Goal: Task Accomplishment & Management: Complete application form

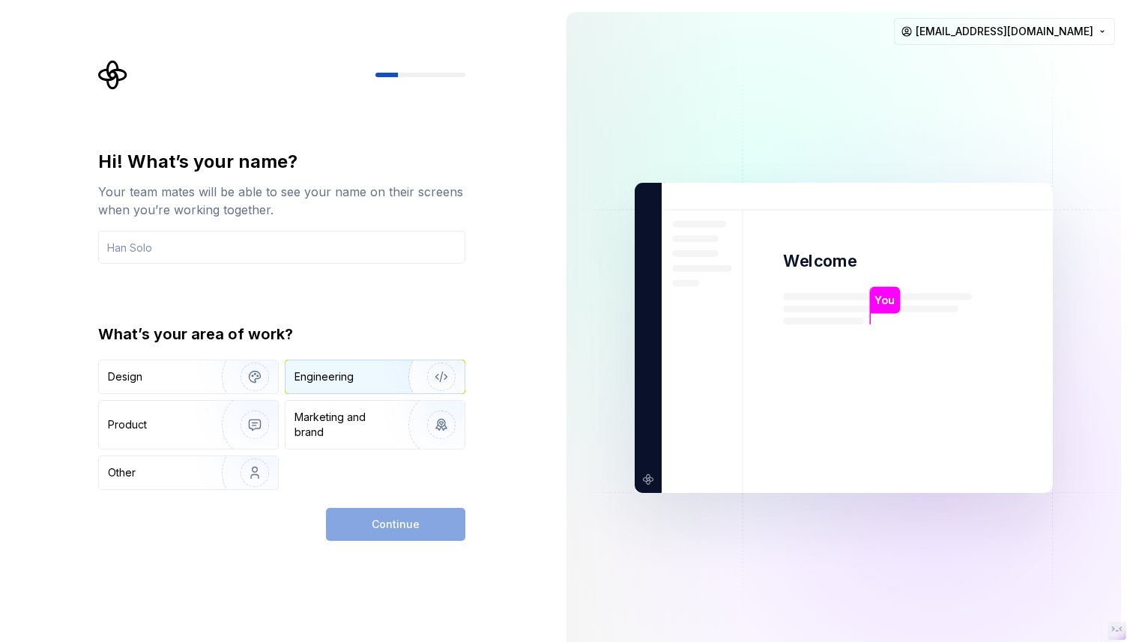
click at [337, 369] on div "Engineering" at bounding box center [324, 376] width 59 height 15
click at [176, 360] on div "Design" at bounding box center [188, 376] width 179 height 33
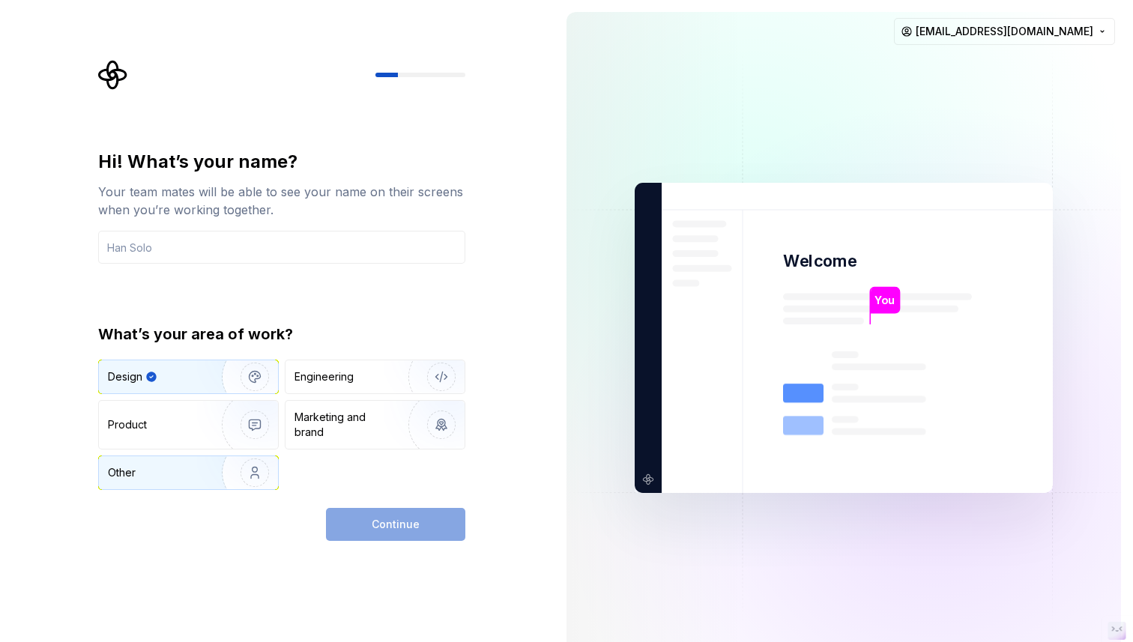
click at [208, 475] on img "button" at bounding box center [245, 473] width 96 height 100
click at [389, 519] on div "Continue" at bounding box center [395, 524] width 139 height 33
click at [202, 249] on input "text" at bounding box center [281, 247] width 367 height 33
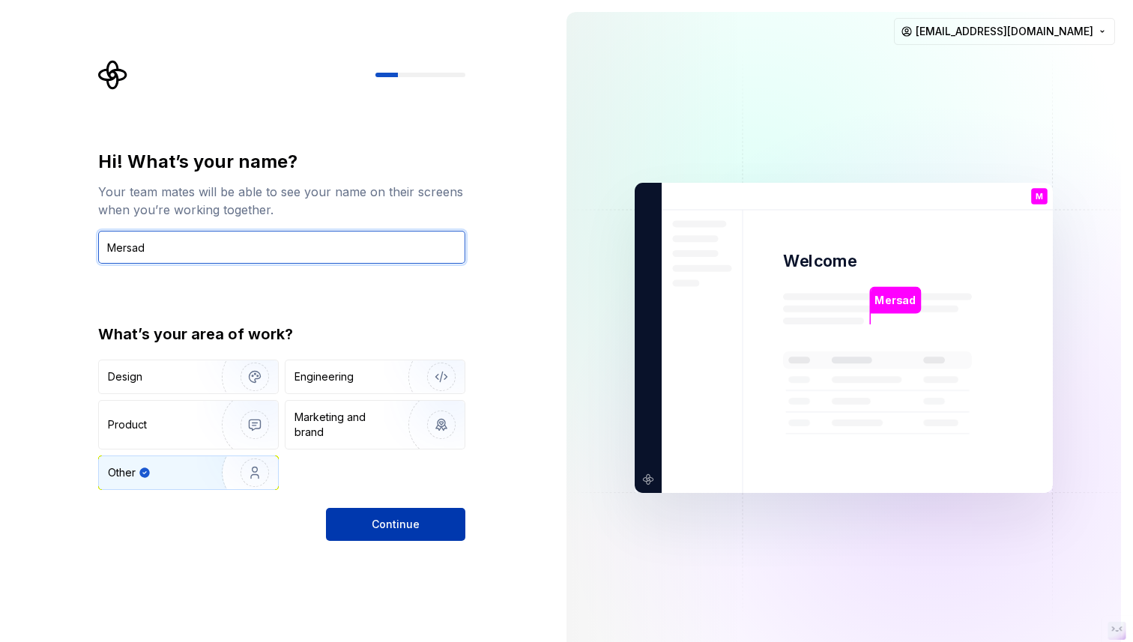
type input "Mersad"
click at [357, 518] on button "Continue" at bounding box center [395, 524] width 139 height 33
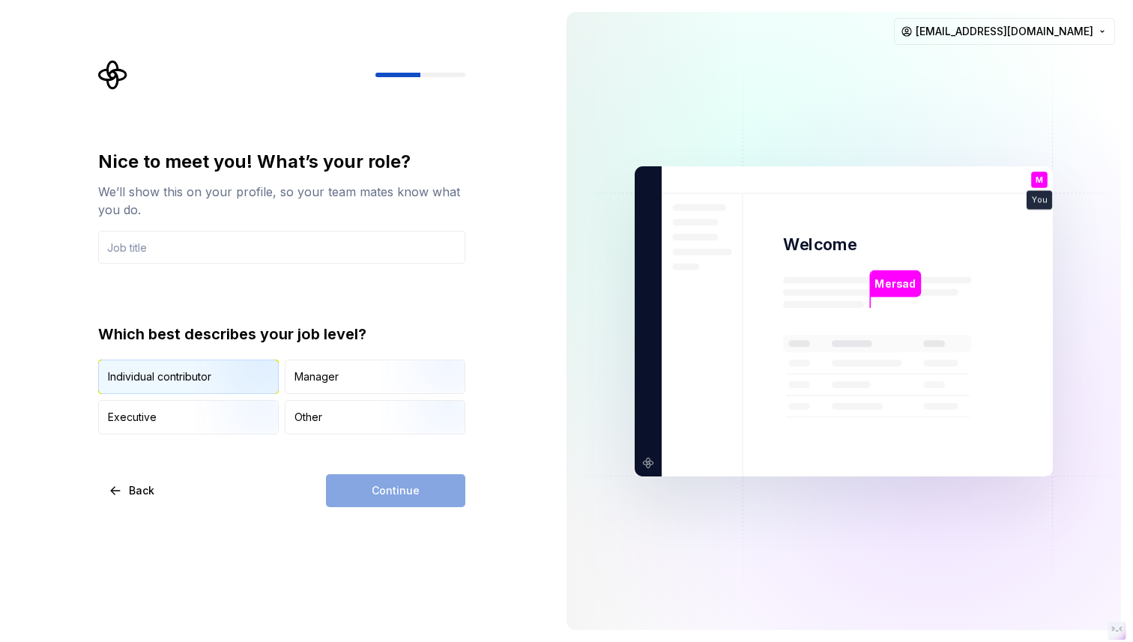
click at [199, 373] on img "button" at bounding box center [242, 395] width 96 height 100
click at [195, 252] on input "text" at bounding box center [281, 247] width 367 height 33
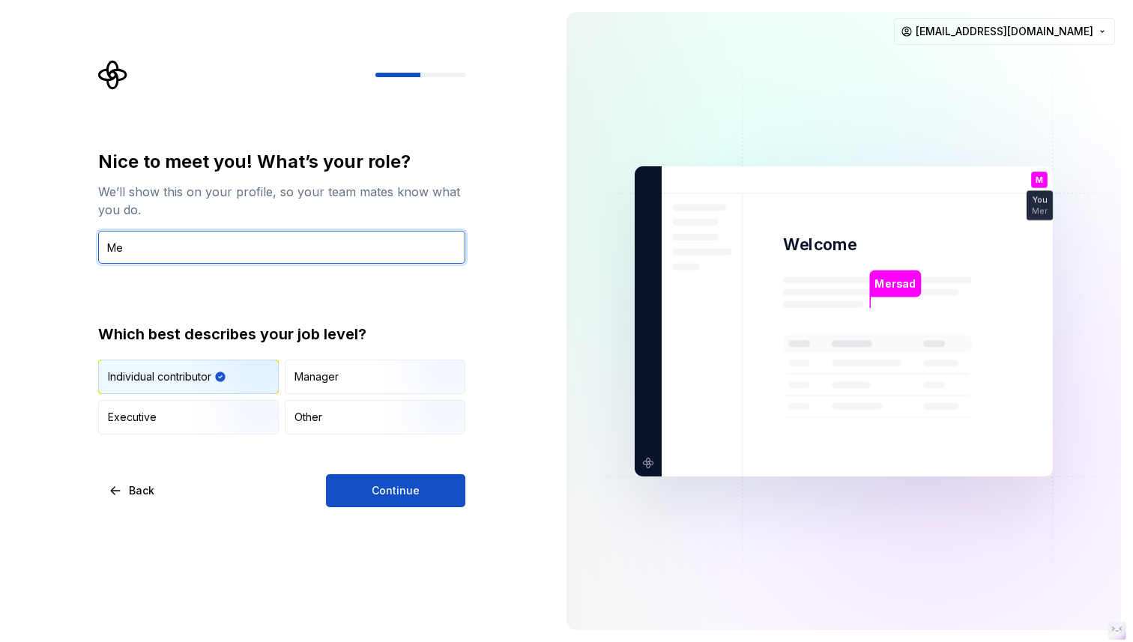
type input "M"
type input "Product"
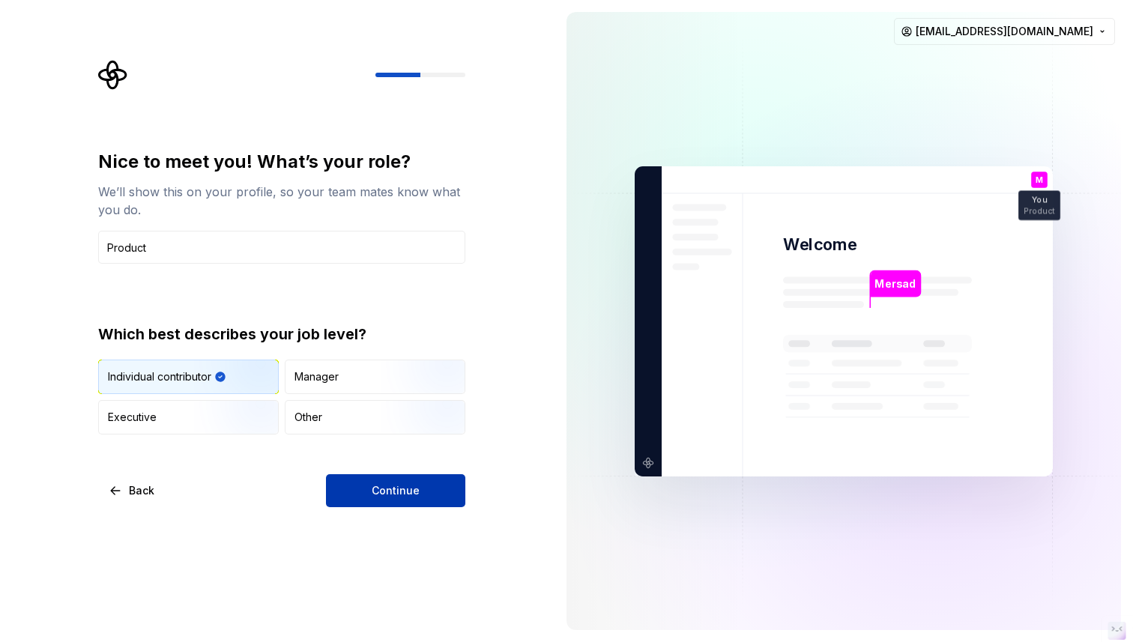
click at [373, 496] on span "Continue" at bounding box center [396, 490] width 48 height 15
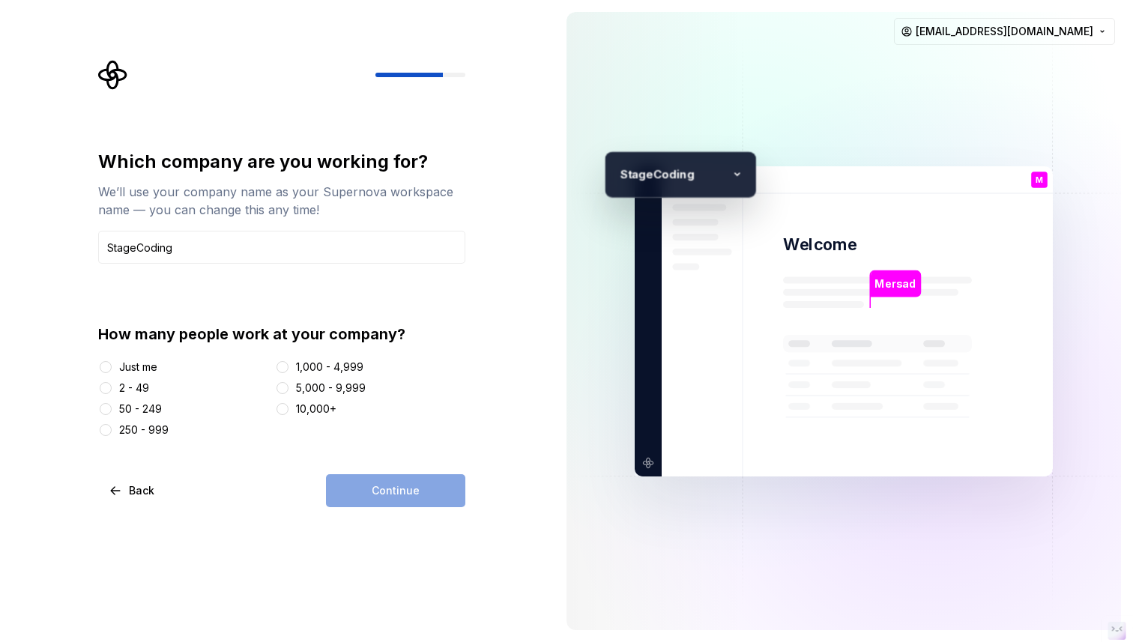
type input "StageCoding"
click at [397, 535] on div "Which company are you working for? We’ll use your company name as your Supernov…" at bounding box center [277, 321] width 555 height 642
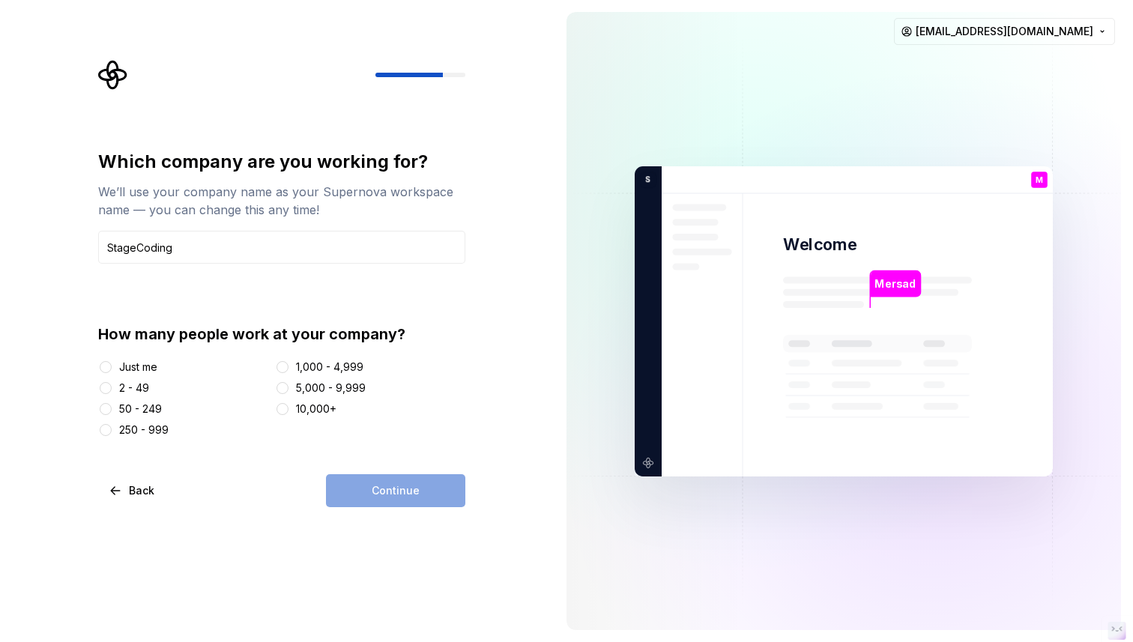
click at [141, 366] on div "Just me" at bounding box center [138, 367] width 38 height 15
click at [112, 366] on button "Just me" at bounding box center [106, 367] width 12 height 12
click at [133, 390] on div "2 - 49" at bounding box center [134, 388] width 30 height 15
click at [112, 390] on button "2 - 49" at bounding box center [106, 388] width 12 height 12
click at [399, 484] on span "Continue" at bounding box center [396, 490] width 48 height 15
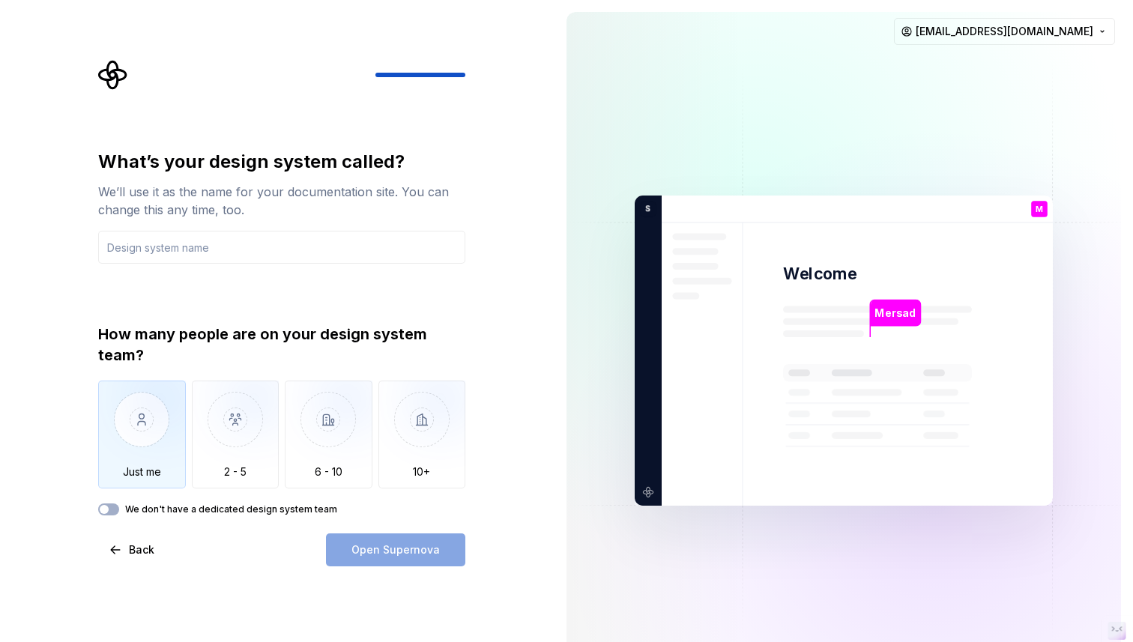
click at [151, 447] on img "button" at bounding box center [142, 431] width 88 height 100
click at [198, 250] on input "text" at bounding box center [281, 247] width 367 height 33
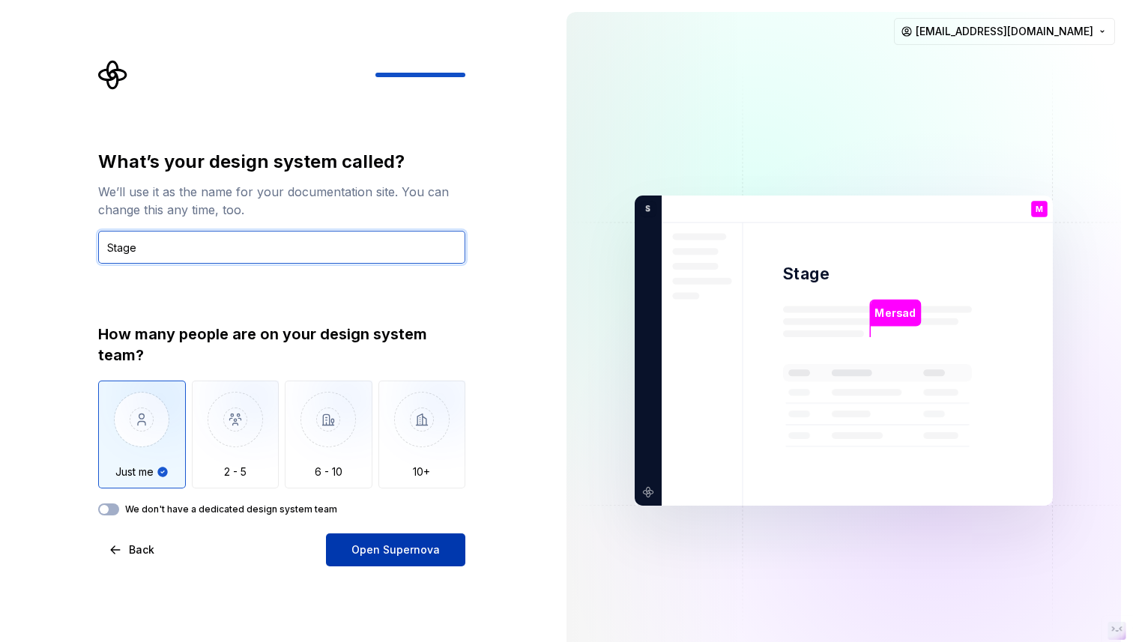
type input "Stage"
click at [423, 561] on button "Open Supernova" at bounding box center [395, 550] width 139 height 33
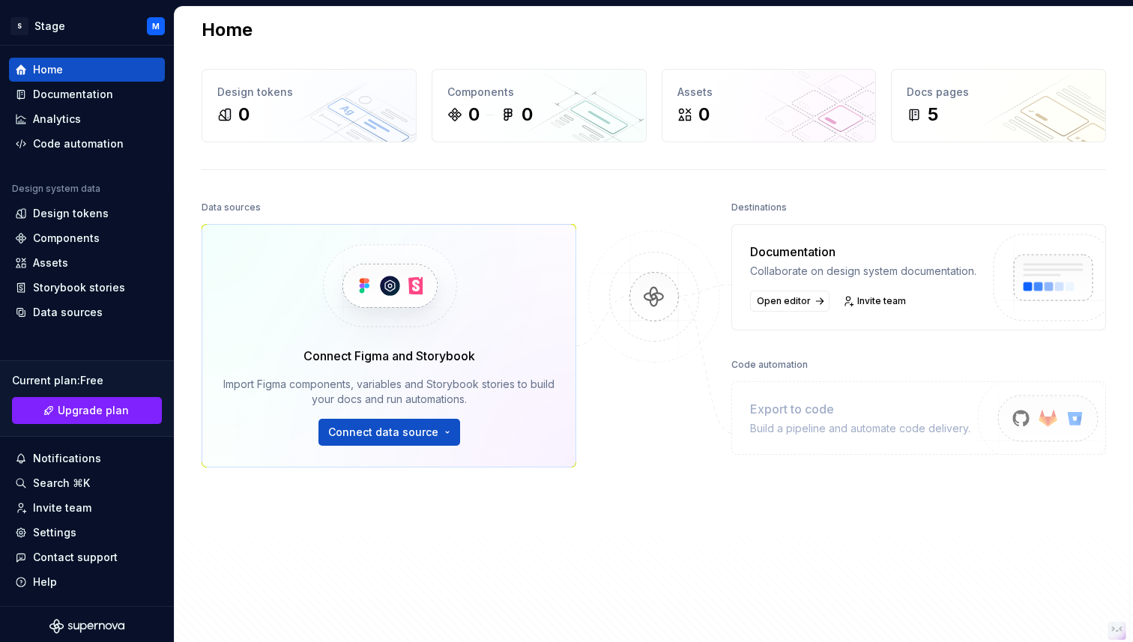
scroll to position [19, 0]
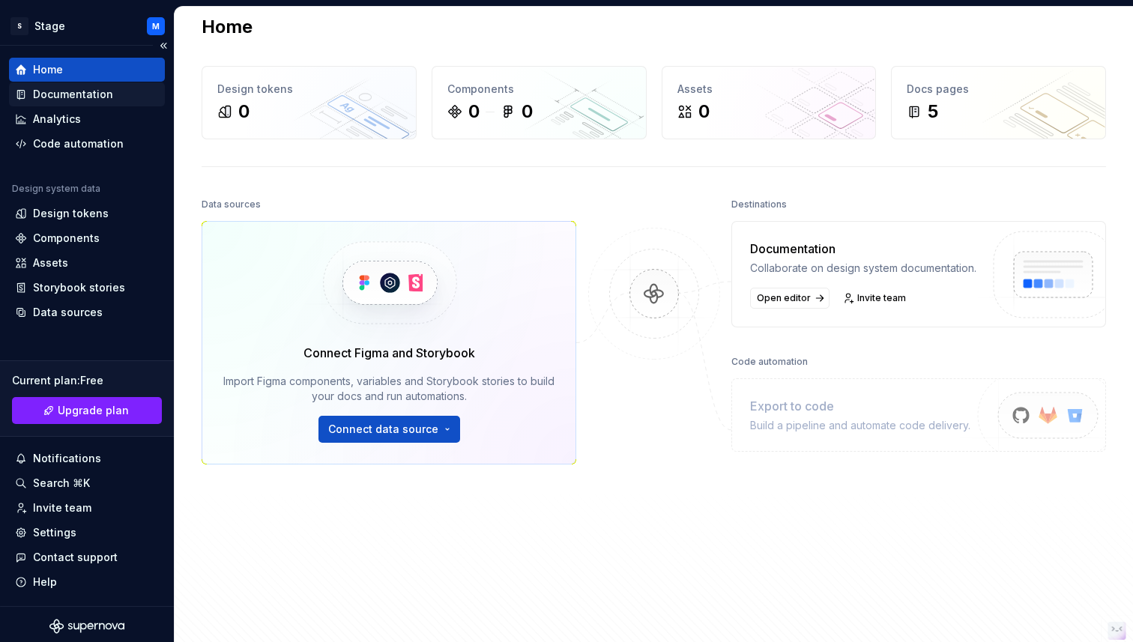
click at [76, 94] on div "Documentation" at bounding box center [73, 94] width 80 height 15
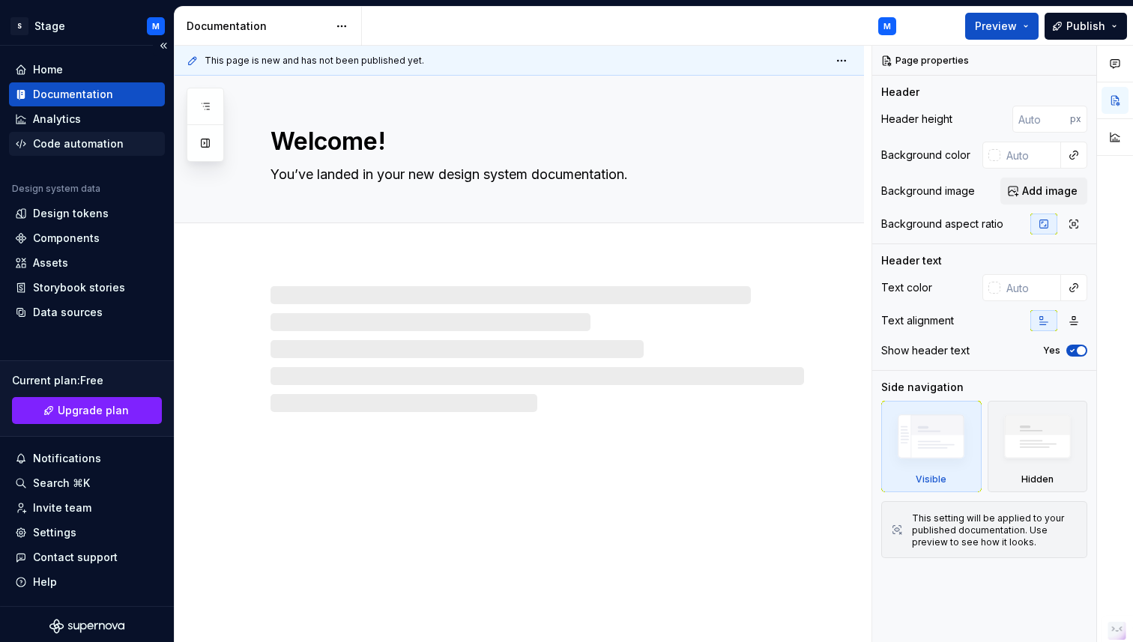
type textarea "*"
click at [64, 67] on div "Home" at bounding box center [87, 69] width 144 height 15
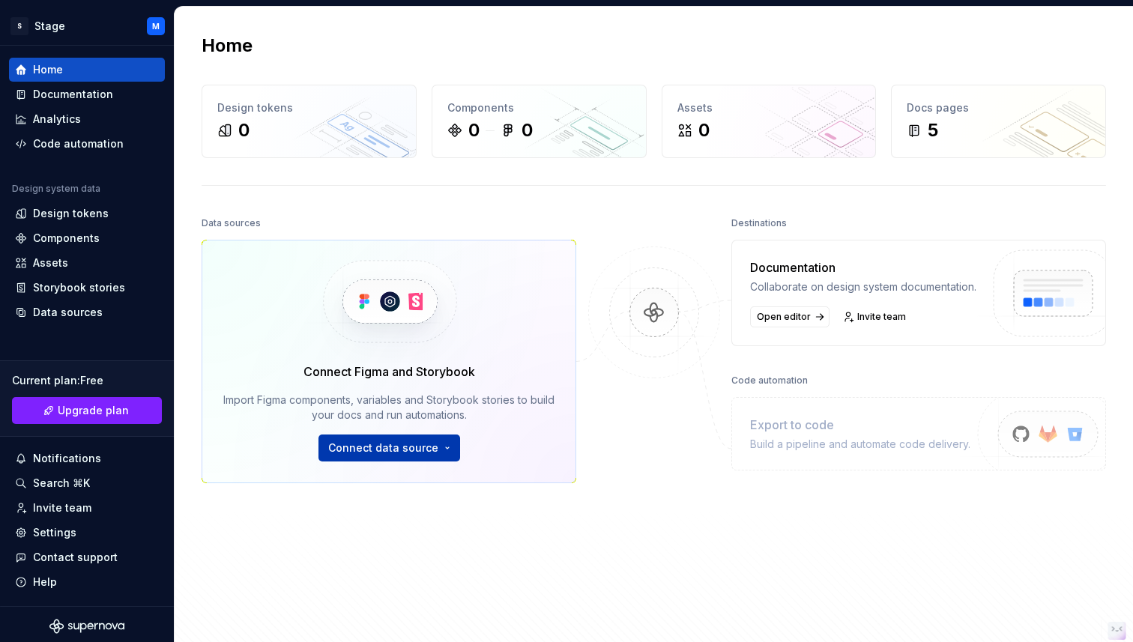
click at [387, 445] on html "S Stage M Home Documentation Analytics Code automation Design system data Desig…" at bounding box center [566, 321] width 1133 height 642
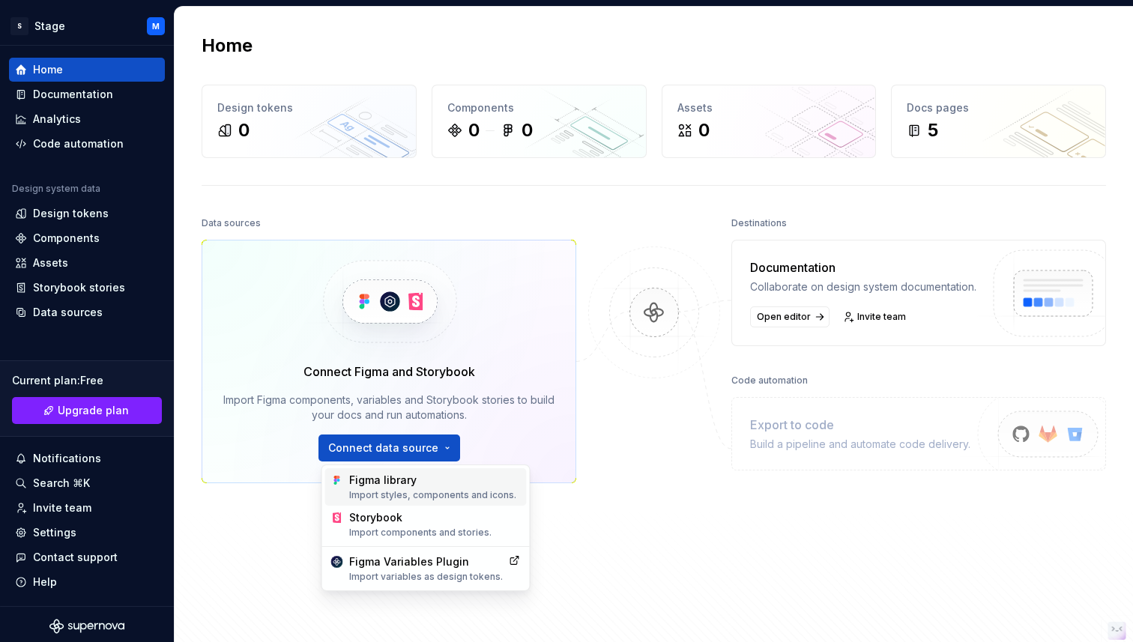
click at [435, 496] on div "Import styles, components and icons." at bounding box center [435, 495] width 172 height 12
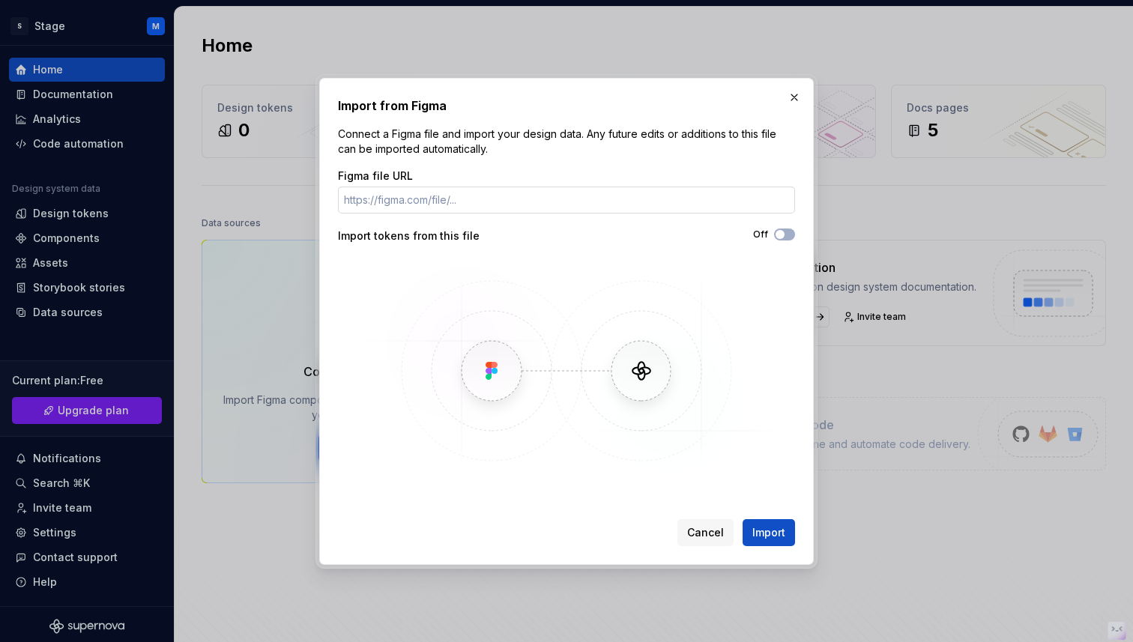
click at [433, 203] on input "Figma file URL" at bounding box center [566, 200] width 457 height 27
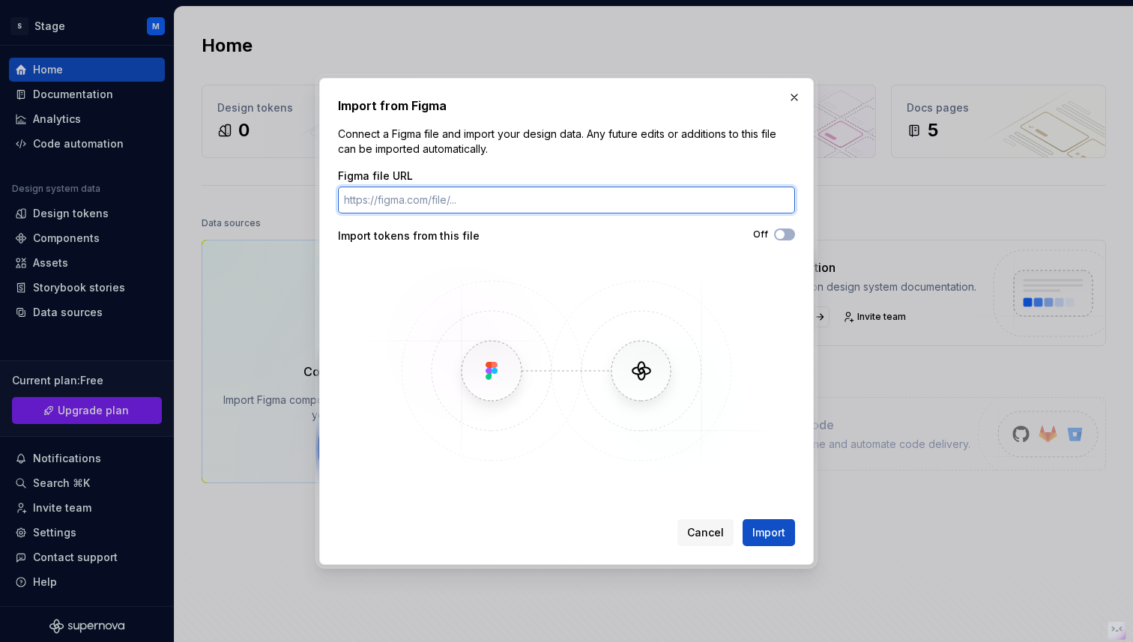
paste input "[URL][DOMAIN_NAME]"
type input "[URL][DOMAIN_NAME]"
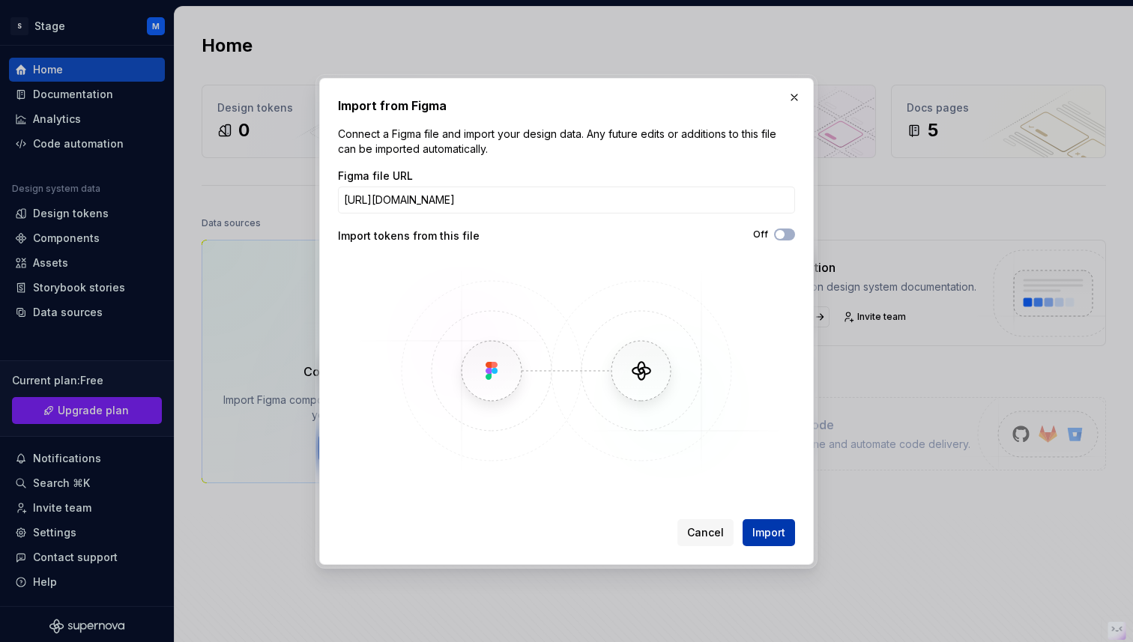
click at [761, 527] on span "Import" at bounding box center [768, 532] width 33 height 15
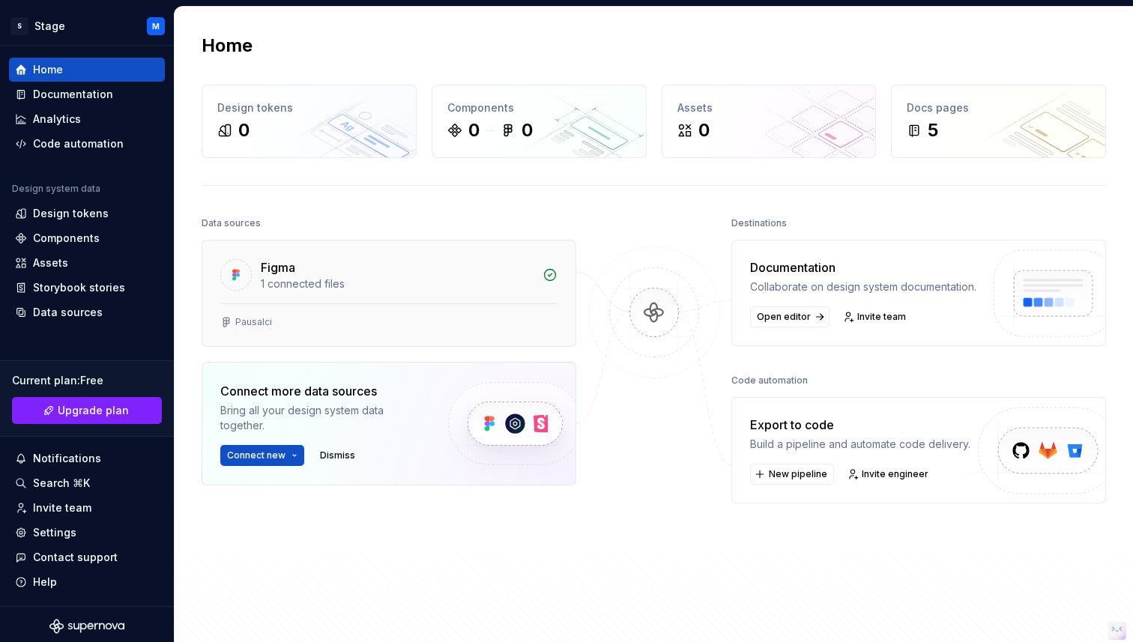
click at [500, 280] on div "1 connected files" at bounding box center [397, 284] width 273 height 15
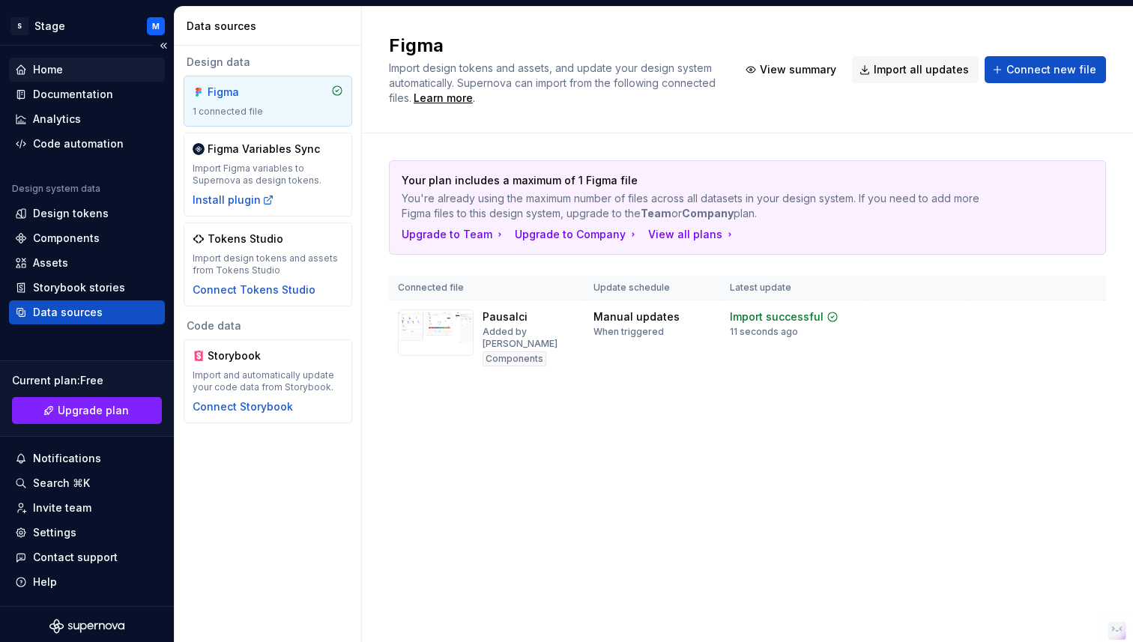
click at [52, 69] on div "Home" at bounding box center [48, 69] width 30 height 15
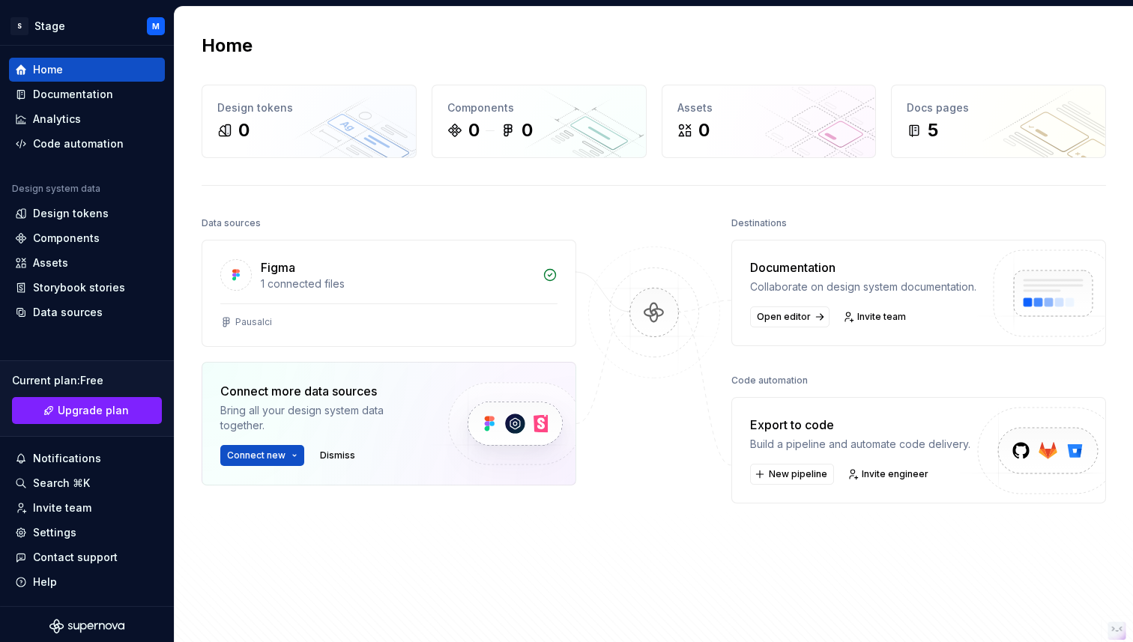
click at [949, 452] on div "Build a pipeline and automate code delivery." at bounding box center [860, 444] width 220 height 15
click at [1060, 468] on img at bounding box center [1042, 467] width 184 height 122
click at [781, 480] on span "New pipeline" at bounding box center [798, 474] width 58 height 12
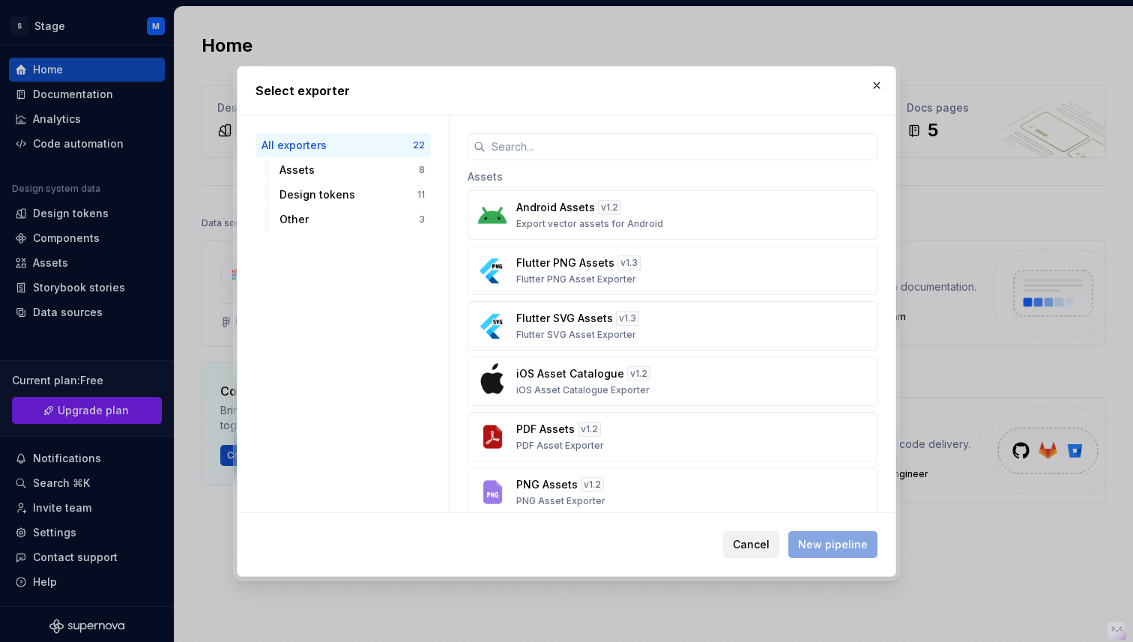
click at [751, 545] on span "Cancel" at bounding box center [751, 544] width 37 height 15
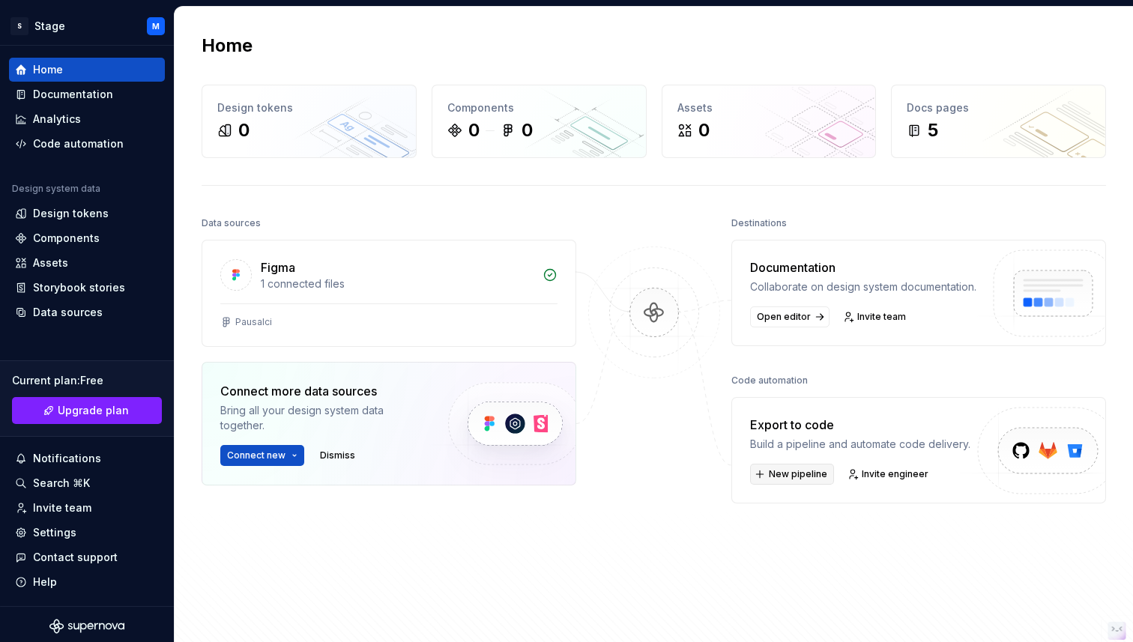
click at [798, 480] on span "New pipeline" at bounding box center [798, 474] width 58 height 12
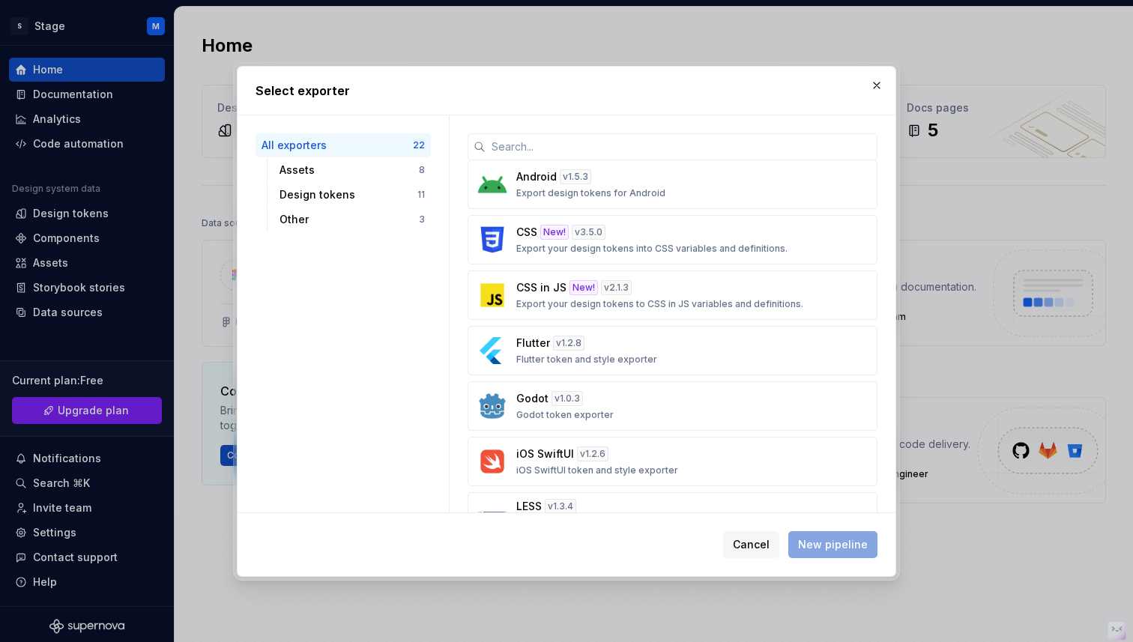
scroll to position [509, 0]
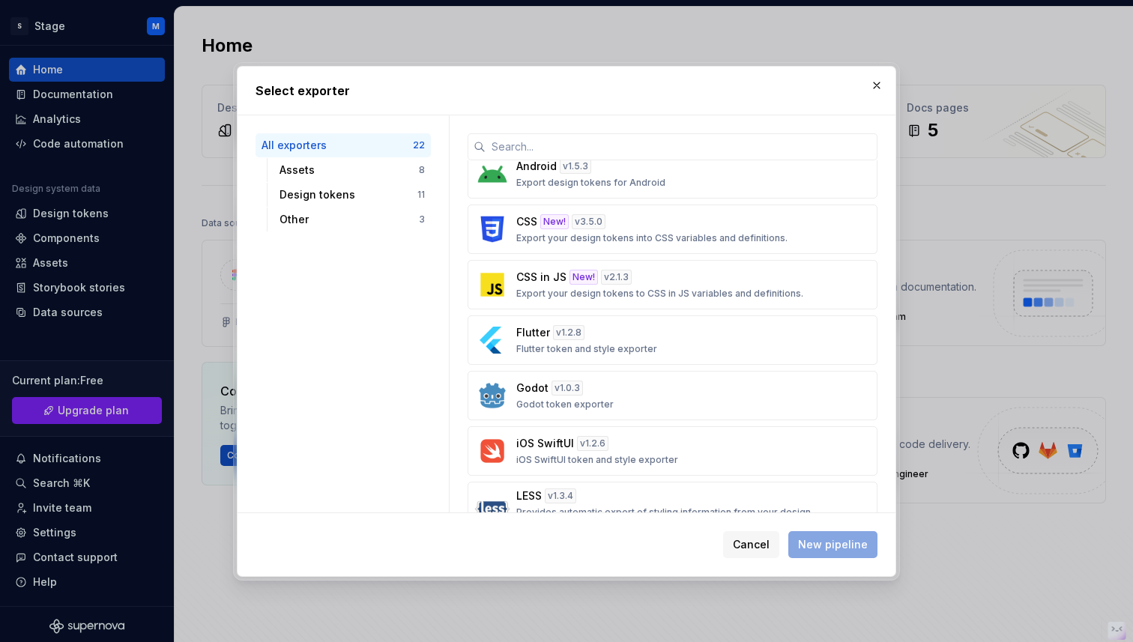
click at [637, 342] on div "Flutter v 1.2.8 Flutter token and style exporter" at bounding box center [667, 340] width 303 height 30
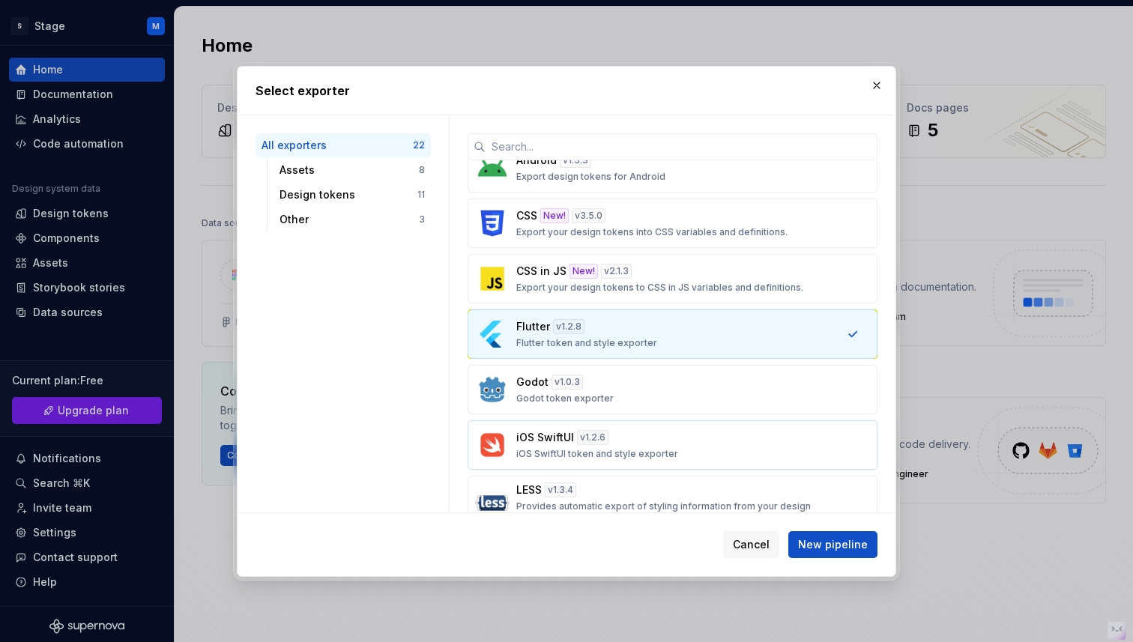
scroll to position [507, 0]
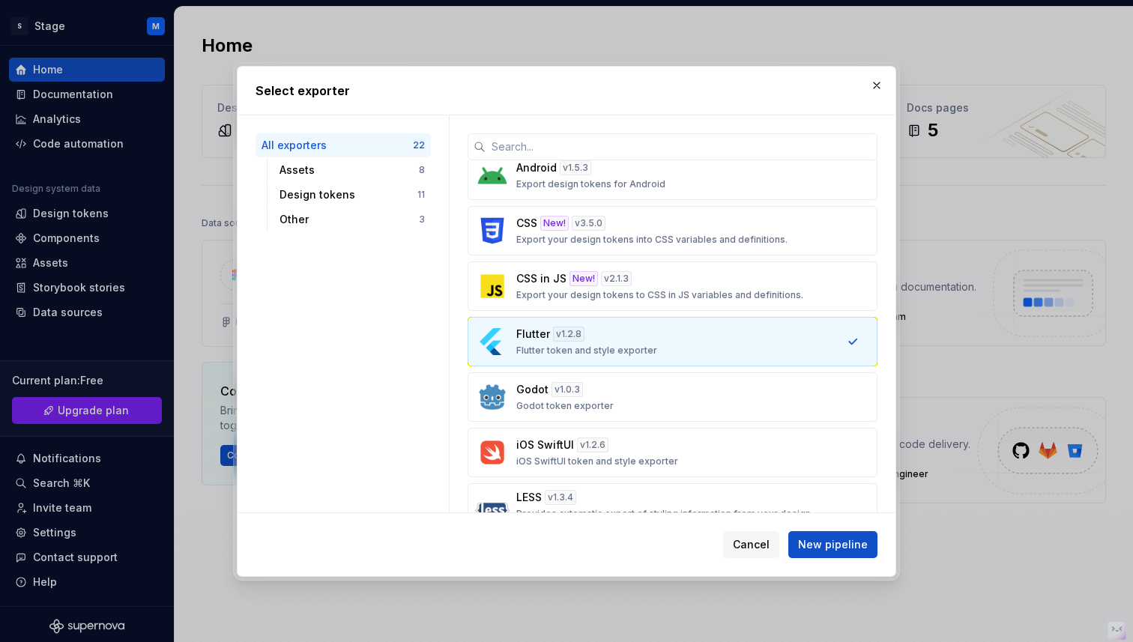
click at [295, 142] on div "All exporters" at bounding box center [337, 145] width 151 height 15
click at [843, 547] on span "New pipeline" at bounding box center [833, 544] width 70 height 15
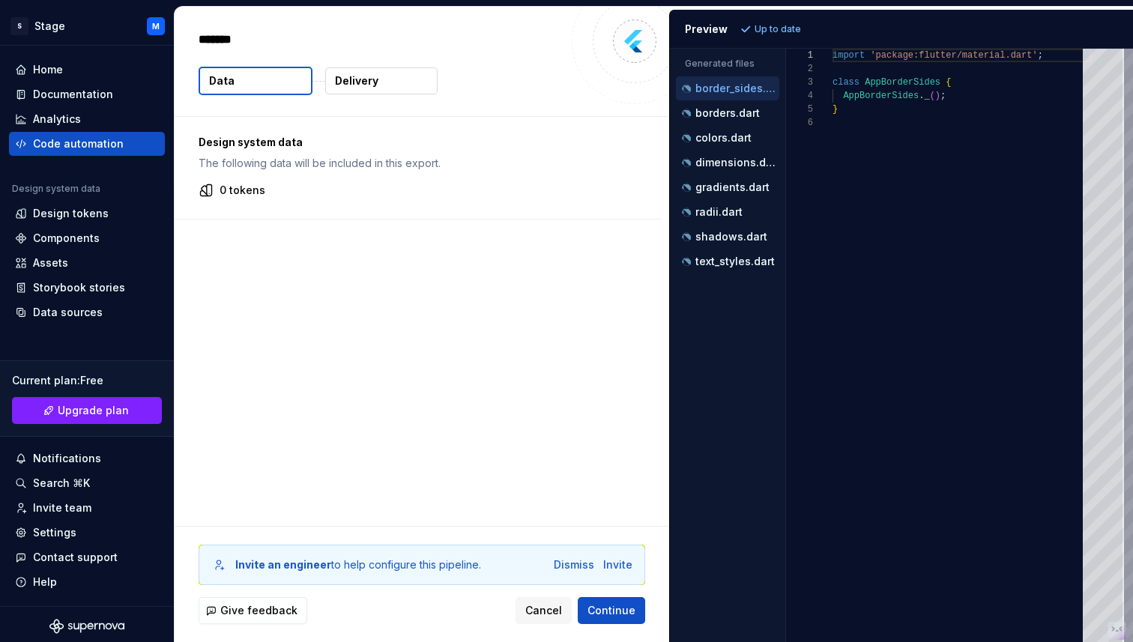
type textarea "*"
click at [735, 112] on p "borders.dart" at bounding box center [727, 113] width 64 height 12
click at [730, 136] on p "colors.dart" at bounding box center [723, 138] width 56 height 12
click at [716, 157] on p "dimensions.dart" at bounding box center [737, 163] width 84 height 12
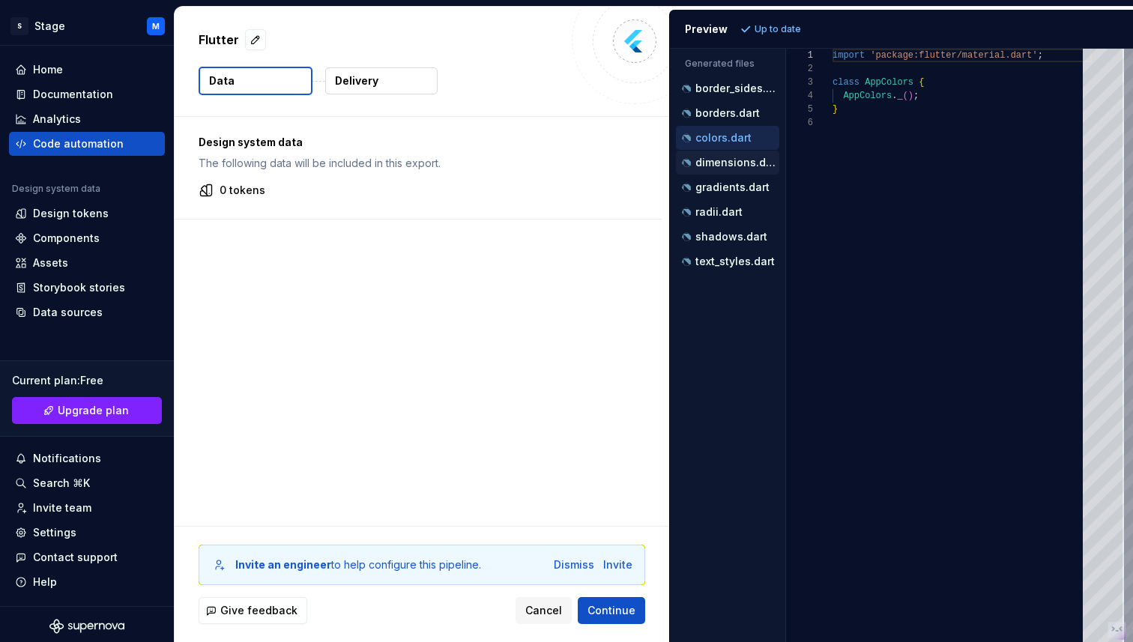
scroll to position [40, 0]
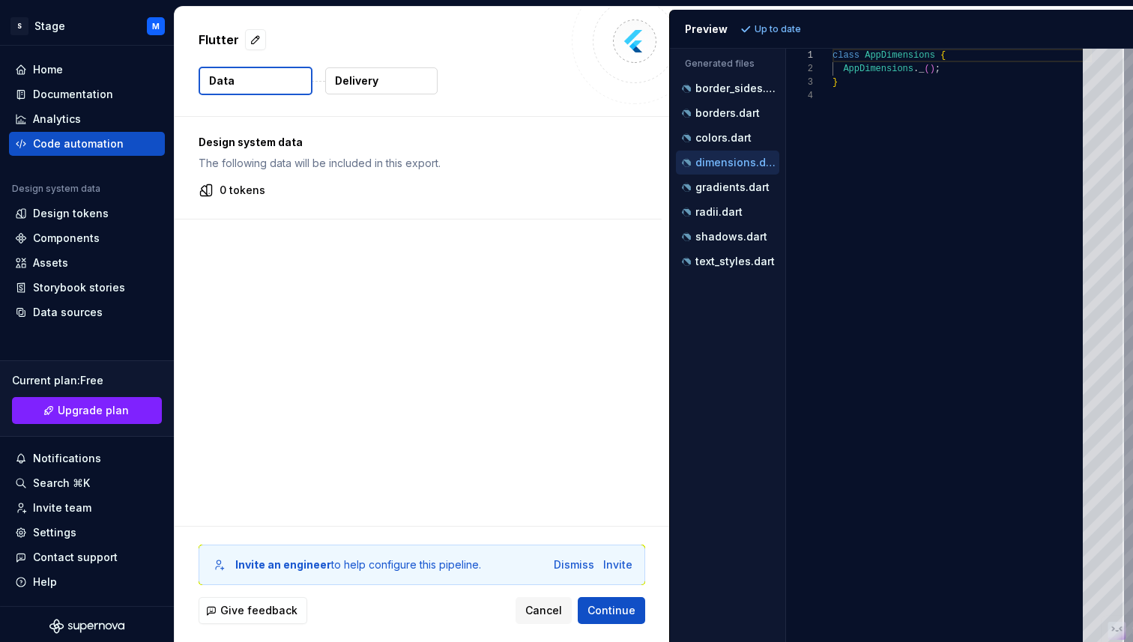
click at [718, 167] on p "dimensions.dart" at bounding box center [737, 163] width 84 height 12
click at [719, 179] on button "gradients.dart" at bounding box center [727, 187] width 103 height 16
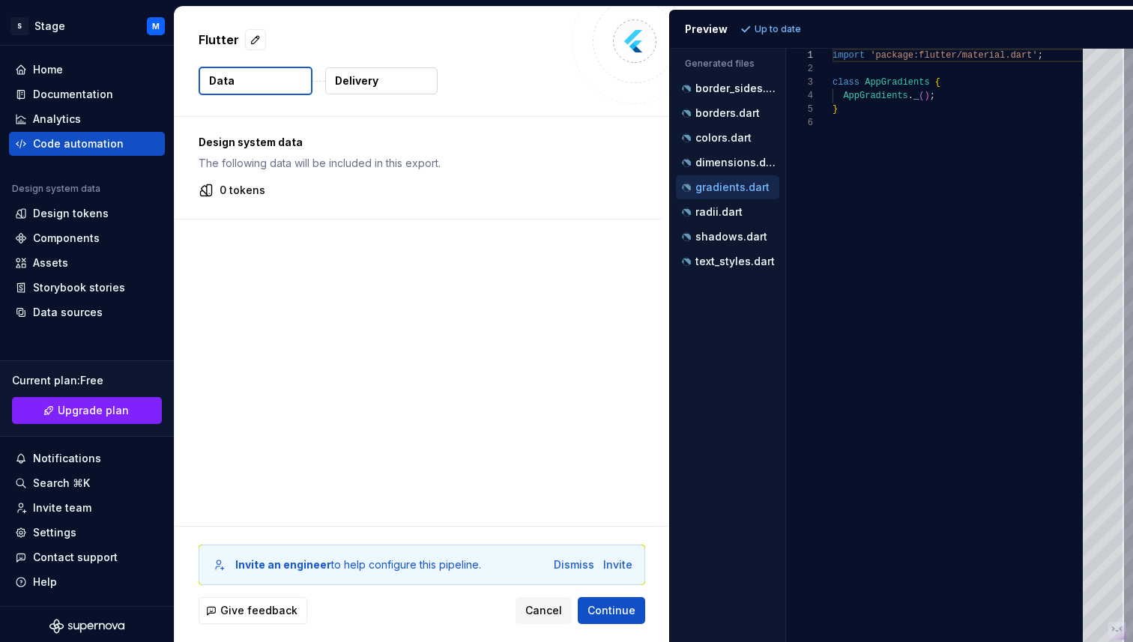
scroll to position [67, 0]
click at [723, 194] on div "gradients.dart" at bounding box center [729, 187] width 100 height 15
click at [723, 208] on p "radii.dart" at bounding box center [718, 212] width 47 height 12
click at [725, 237] on p "shadows.dart" at bounding box center [731, 237] width 72 height 12
click at [728, 257] on p "text_styles.dart" at bounding box center [734, 262] width 79 height 12
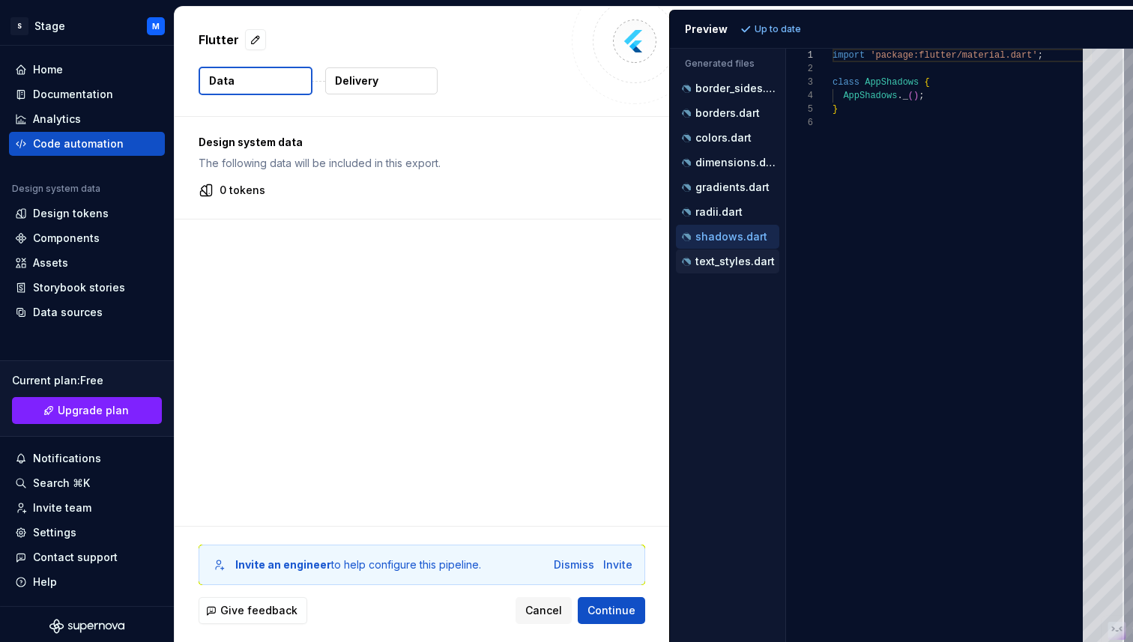
type textarea "**********"
click at [553, 608] on span "Cancel" at bounding box center [543, 610] width 37 height 15
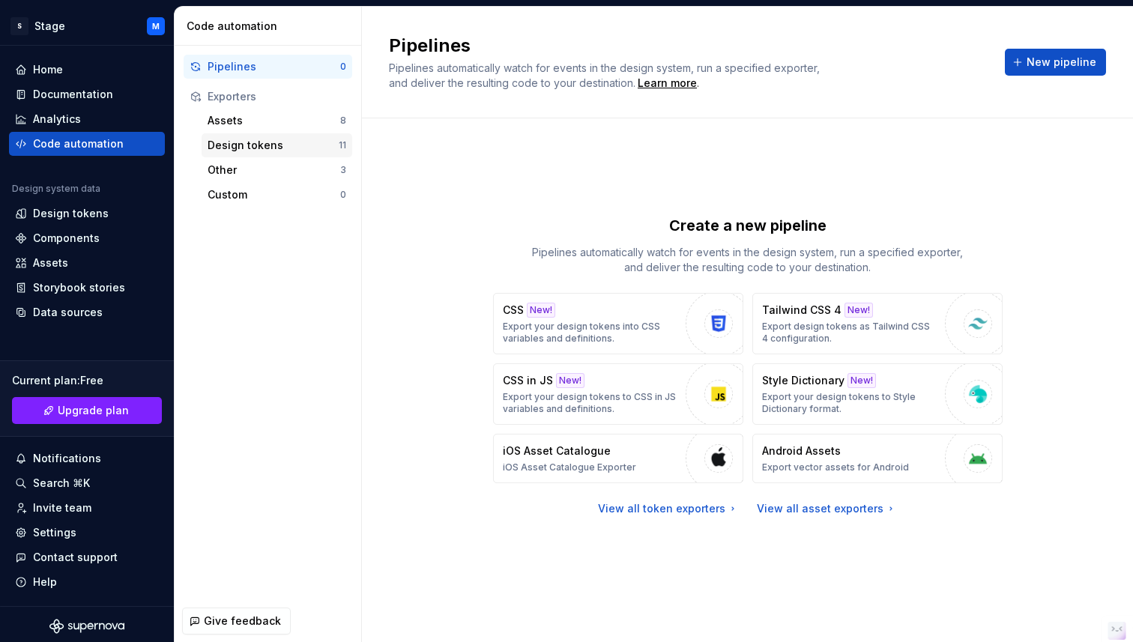
click at [277, 151] on div "Design tokens" at bounding box center [273, 145] width 131 height 15
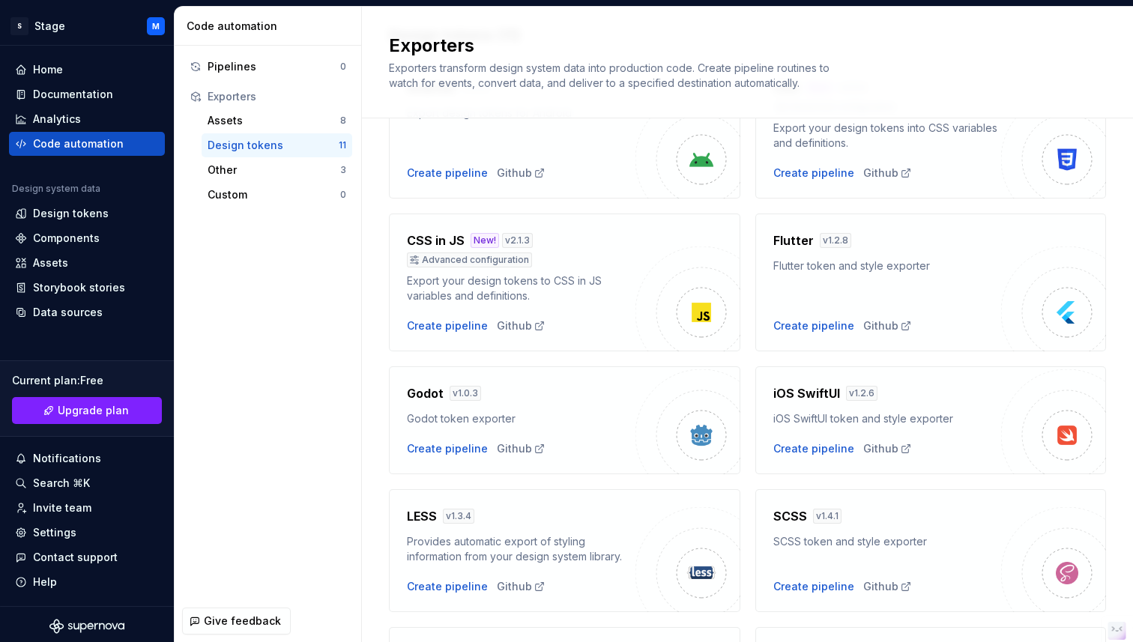
scroll to position [0, 0]
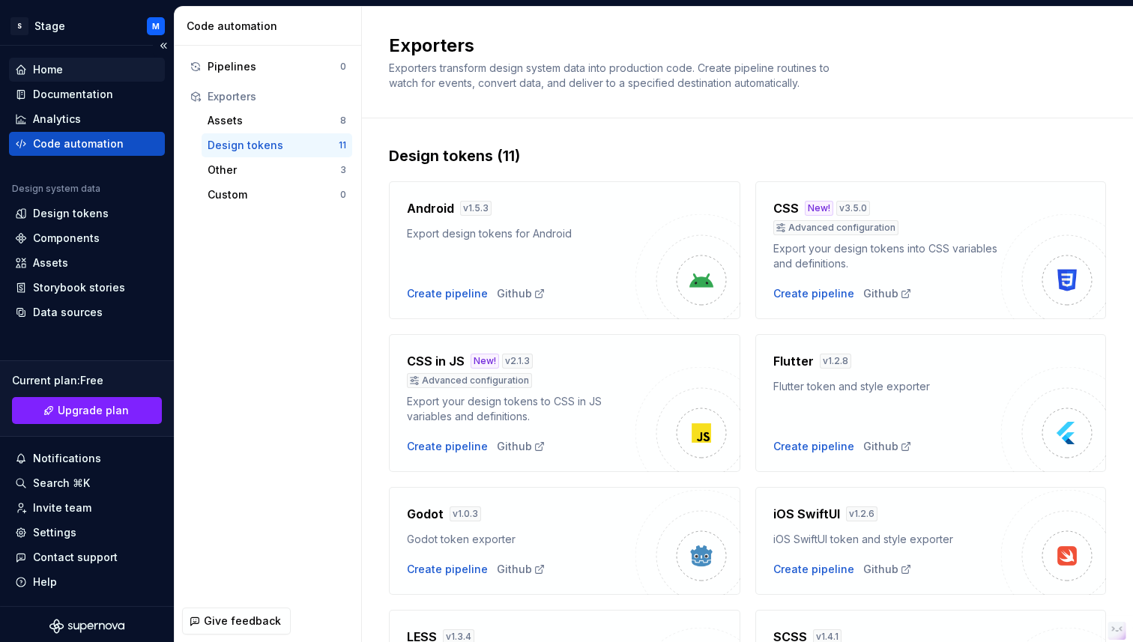
click at [60, 70] on div "Home" at bounding box center [48, 69] width 30 height 15
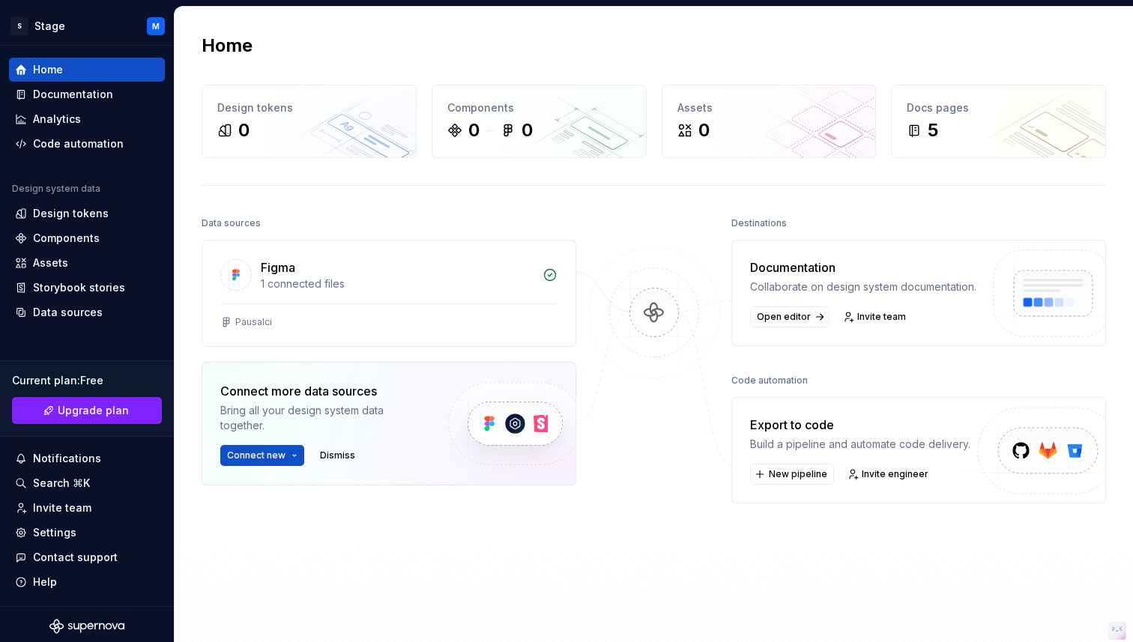
click at [858, 286] on div "Collaborate on design system documentation." at bounding box center [863, 287] width 226 height 15
click at [793, 323] on span "Open editor" at bounding box center [784, 317] width 54 height 12
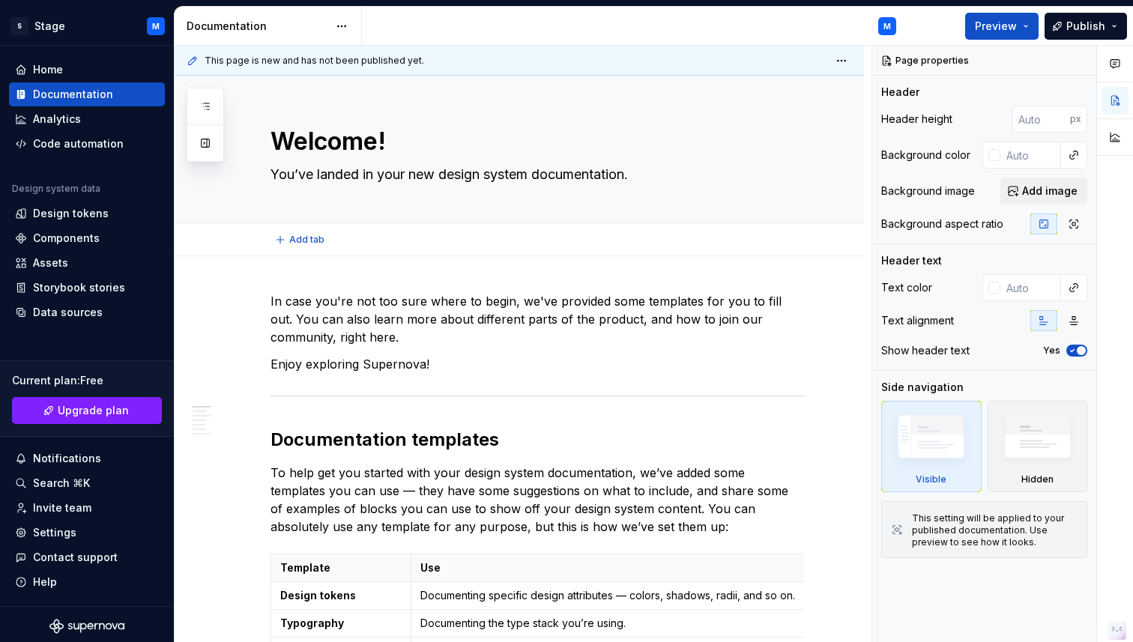
type textarea "*"
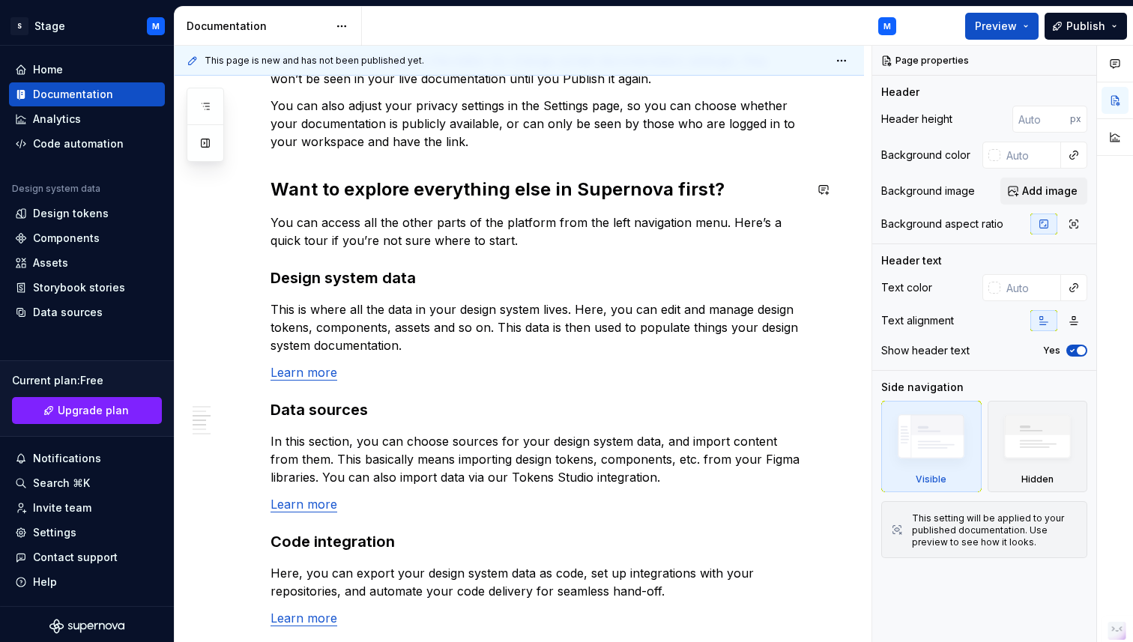
scroll to position [773, 0]
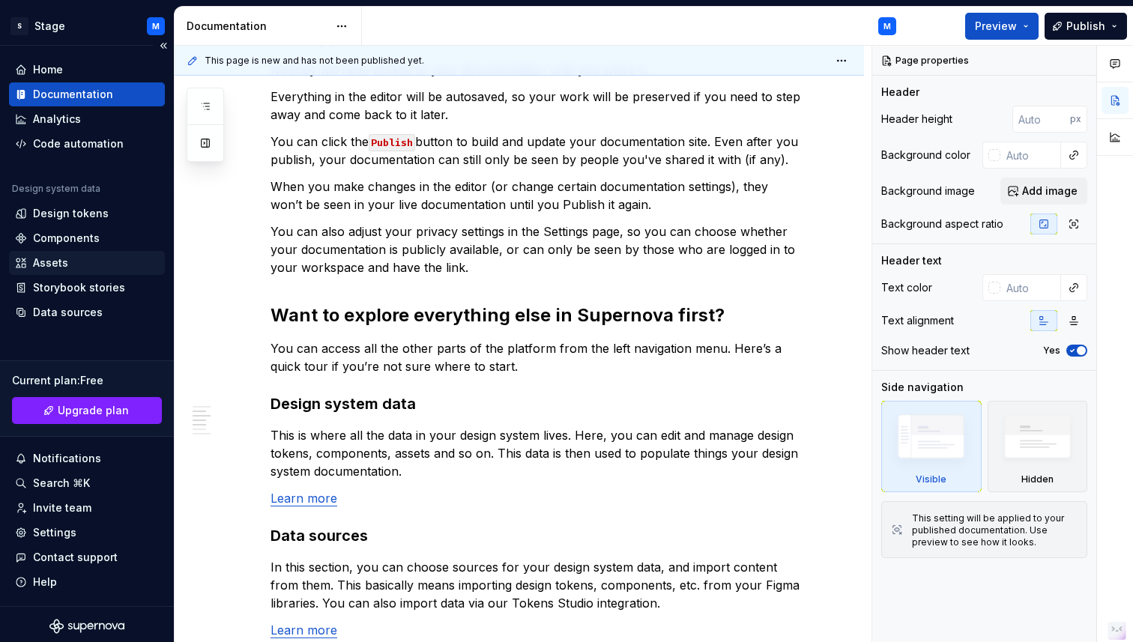
click at [41, 265] on div "Assets" at bounding box center [50, 263] width 35 height 15
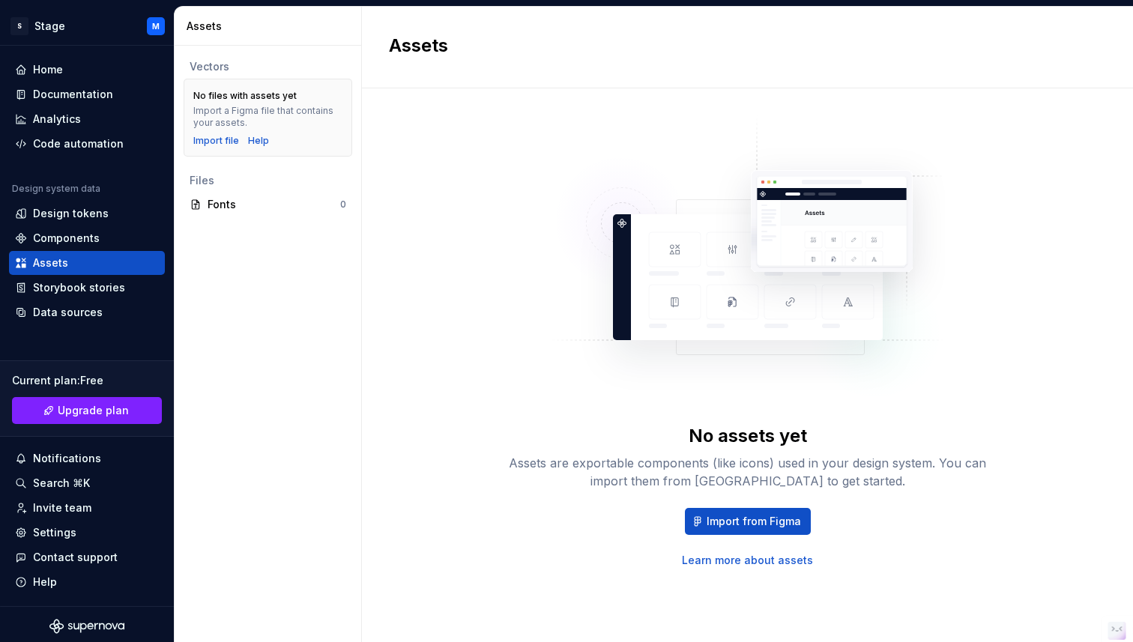
click at [303, 115] on div "Import a Figma file that contains your assets." at bounding box center [267, 117] width 149 height 24
click at [743, 521] on span "Import from Figma" at bounding box center [754, 521] width 94 height 15
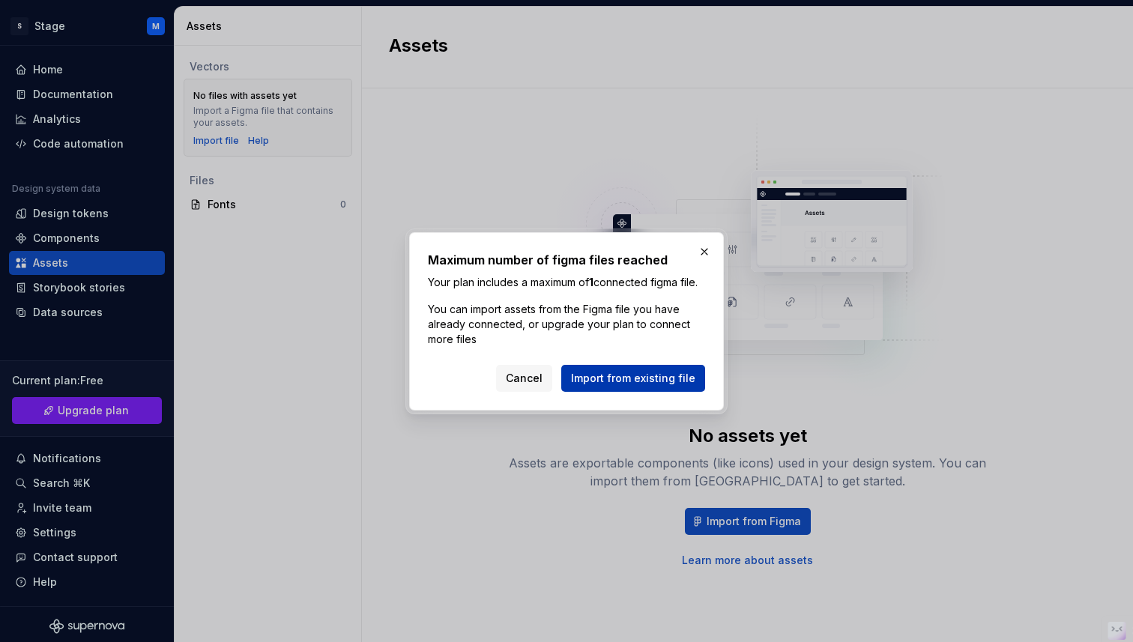
click at [647, 386] on span "Import from existing file" at bounding box center [633, 378] width 124 height 15
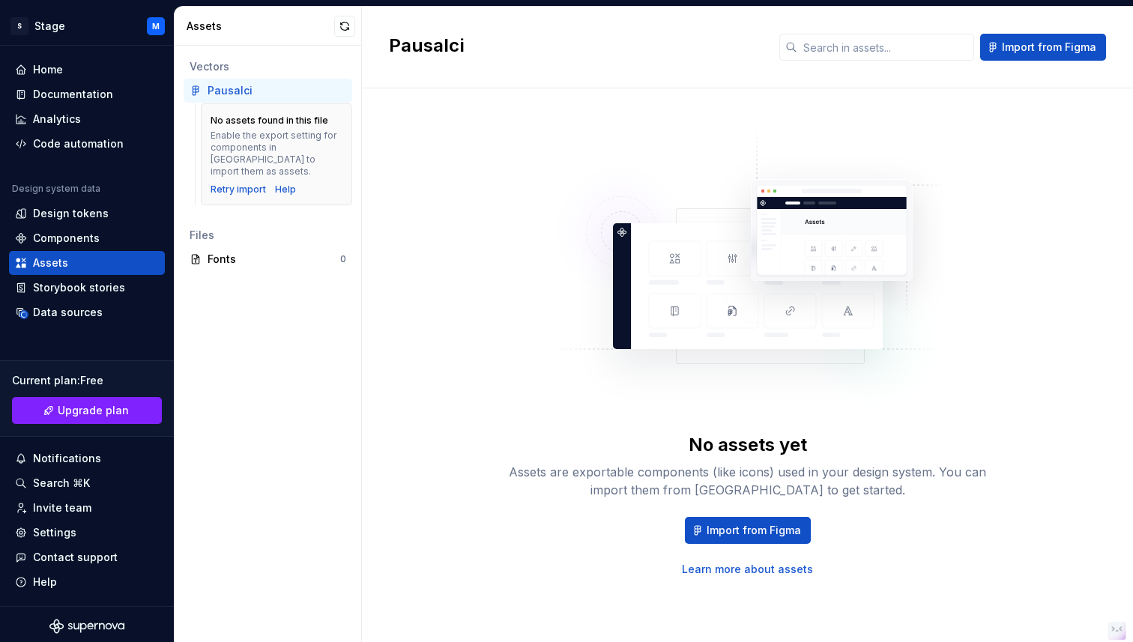
click at [242, 298] on div "Vectors Pausalci No assets found in this file Enable the export setting for com…" at bounding box center [268, 344] width 187 height 596
click at [320, 349] on div "Vectors Pausalci No assets found in this file Enable the export setting for com…" at bounding box center [268, 344] width 187 height 596
click at [248, 253] on div "Fonts" at bounding box center [274, 259] width 133 height 15
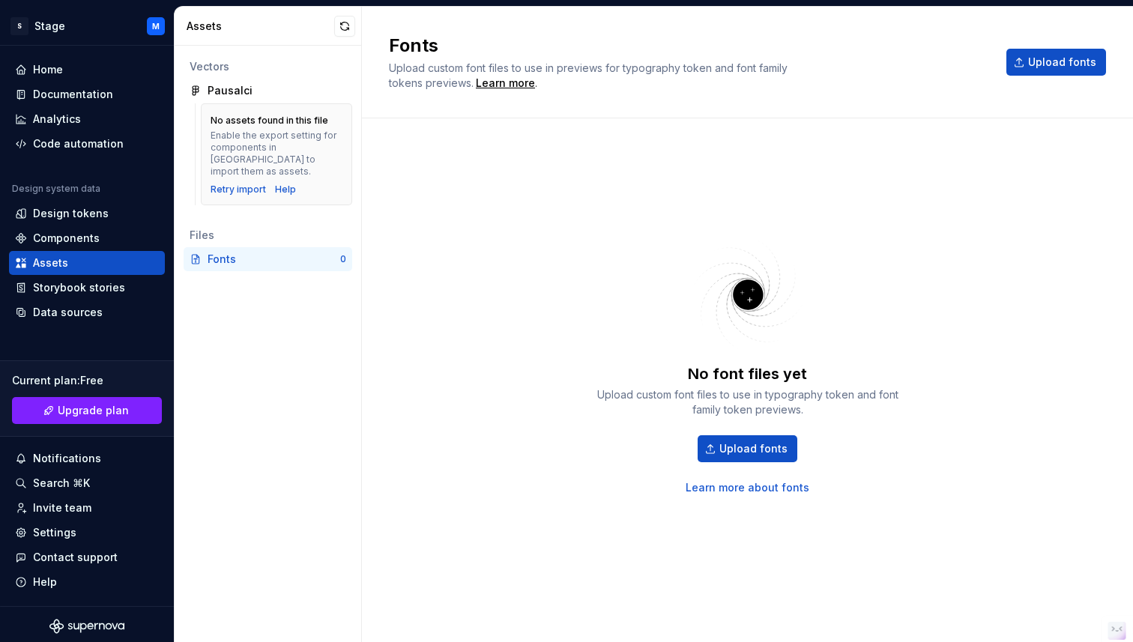
click at [246, 137] on div "Enable the export setting for components in [GEOGRAPHIC_DATA] to import them as…" at bounding box center [277, 154] width 132 height 48
click at [215, 64] on div "Vectors" at bounding box center [268, 66] width 157 height 15
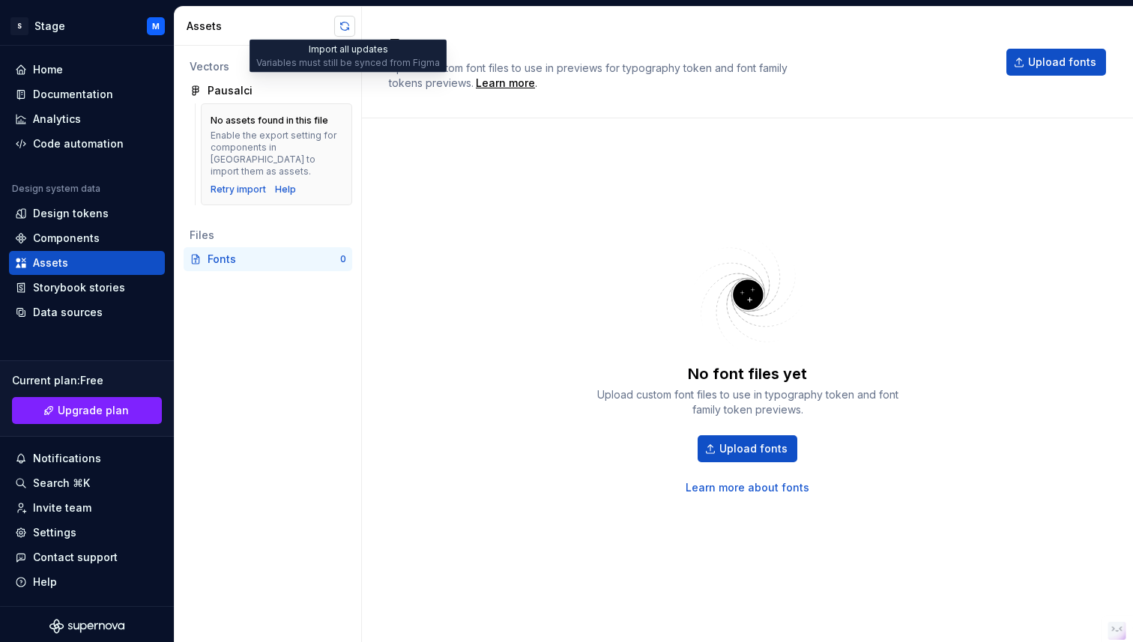
click at [345, 25] on button "button" at bounding box center [344, 26] width 21 height 21
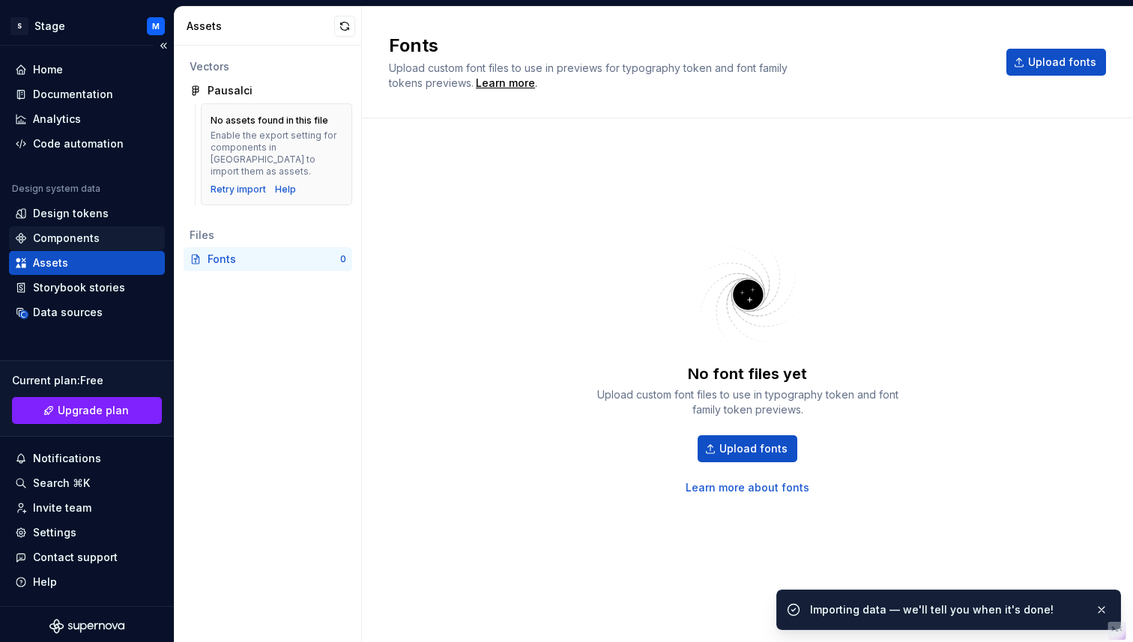
click at [97, 240] on div "Components" at bounding box center [87, 238] width 144 height 15
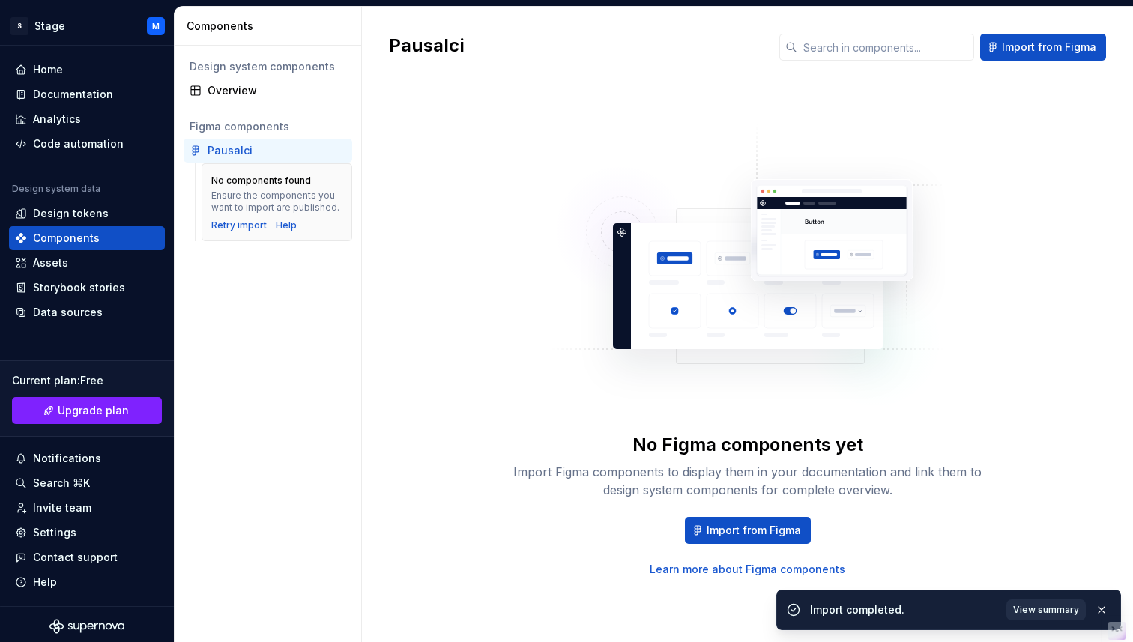
click at [1037, 602] on button "View summary" at bounding box center [1045, 609] width 79 height 21
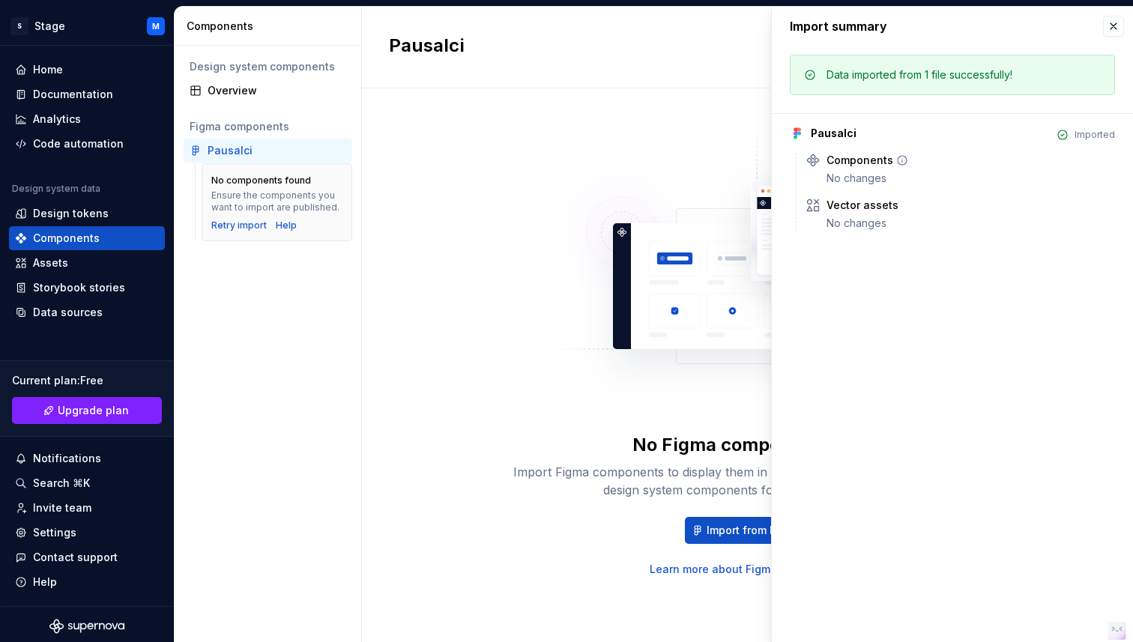
click at [878, 173] on div "No changes" at bounding box center [971, 178] width 289 height 15
click at [880, 219] on div "No changes" at bounding box center [971, 223] width 289 height 15
click at [857, 147] on div "Pausalci Imported Components No changes Vector assets No changes" at bounding box center [952, 172] width 325 height 118
click at [846, 127] on div "Pausalci" at bounding box center [834, 133] width 46 height 15
click at [839, 229] on div "No changes" at bounding box center [971, 223] width 289 height 15
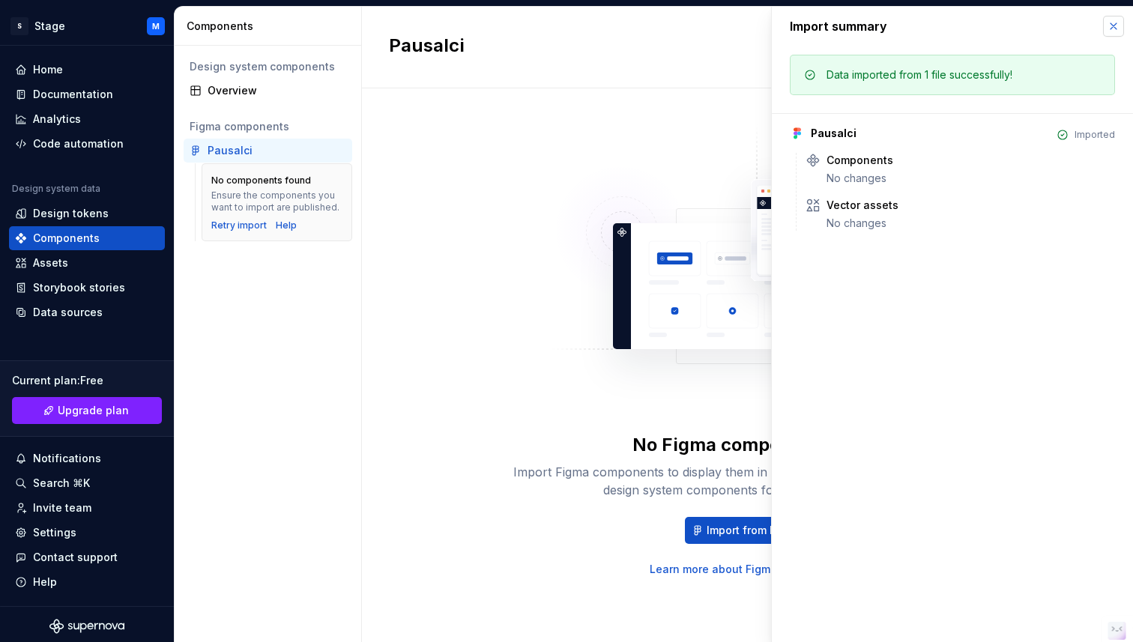
click at [1110, 28] on button "button" at bounding box center [1113, 26] width 21 height 21
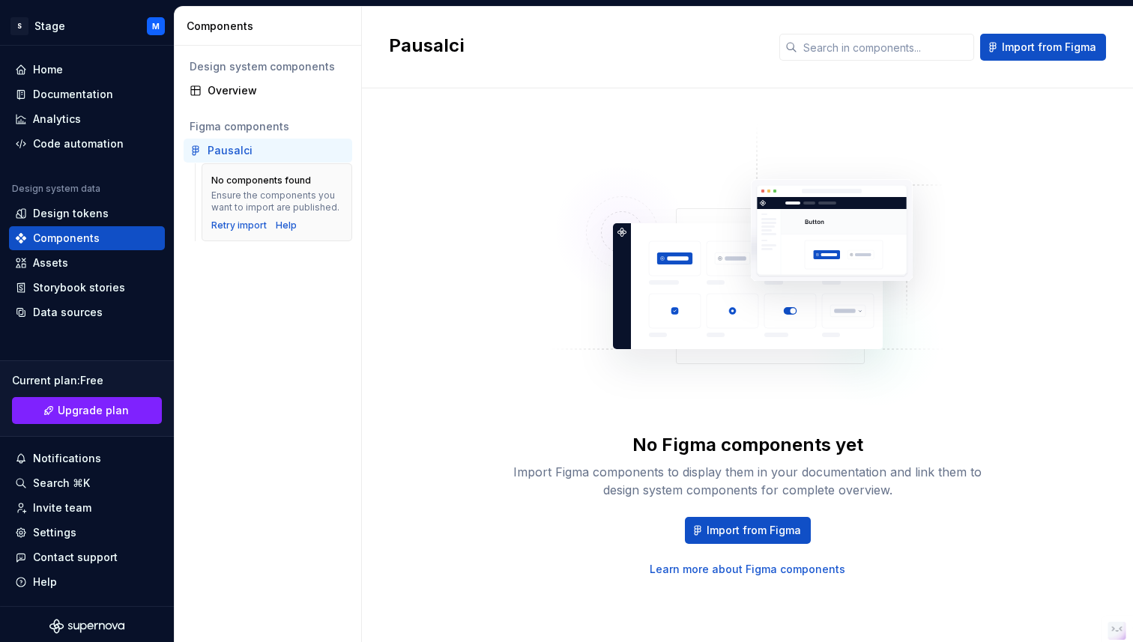
click at [520, 151] on div "No Figma components yet Import Figma components to display them in your documen…" at bounding box center [748, 350] width 480 height 453
click at [86, 144] on div "Code automation" at bounding box center [78, 143] width 91 height 15
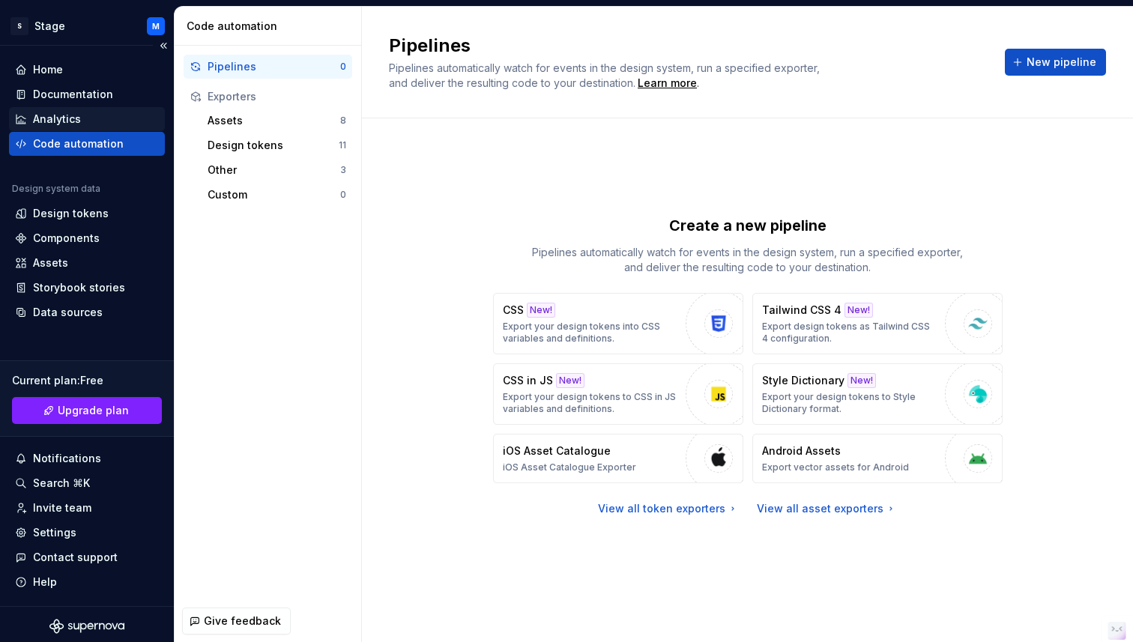
click at [50, 117] on div "Analytics" at bounding box center [57, 119] width 48 height 15
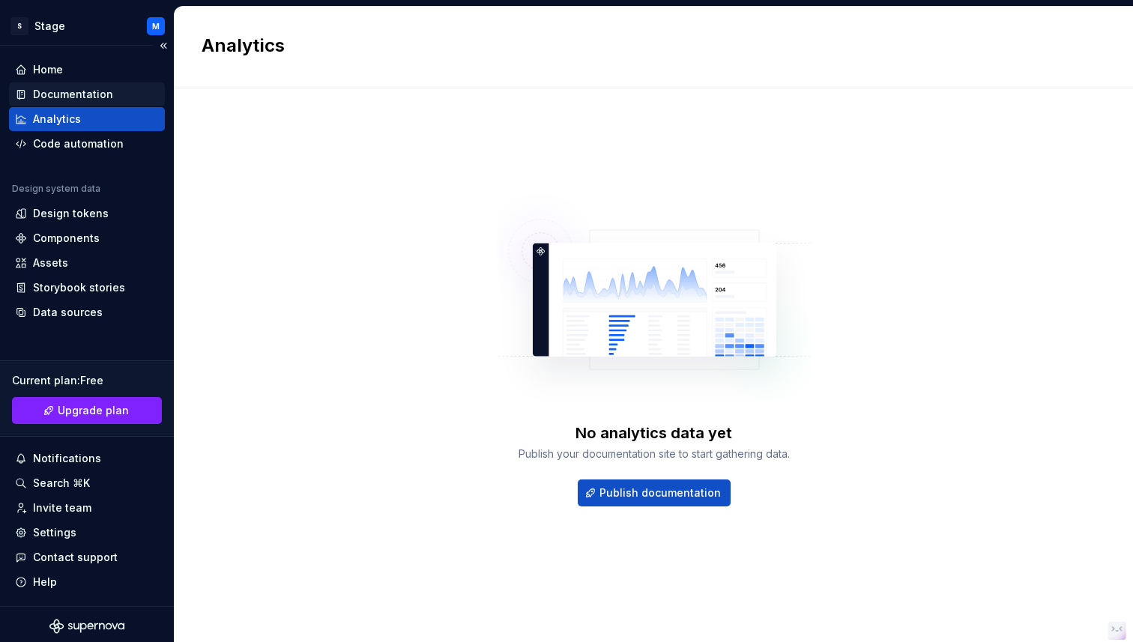
click at [54, 100] on div "Documentation" at bounding box center [73, 94] width 80 height 15
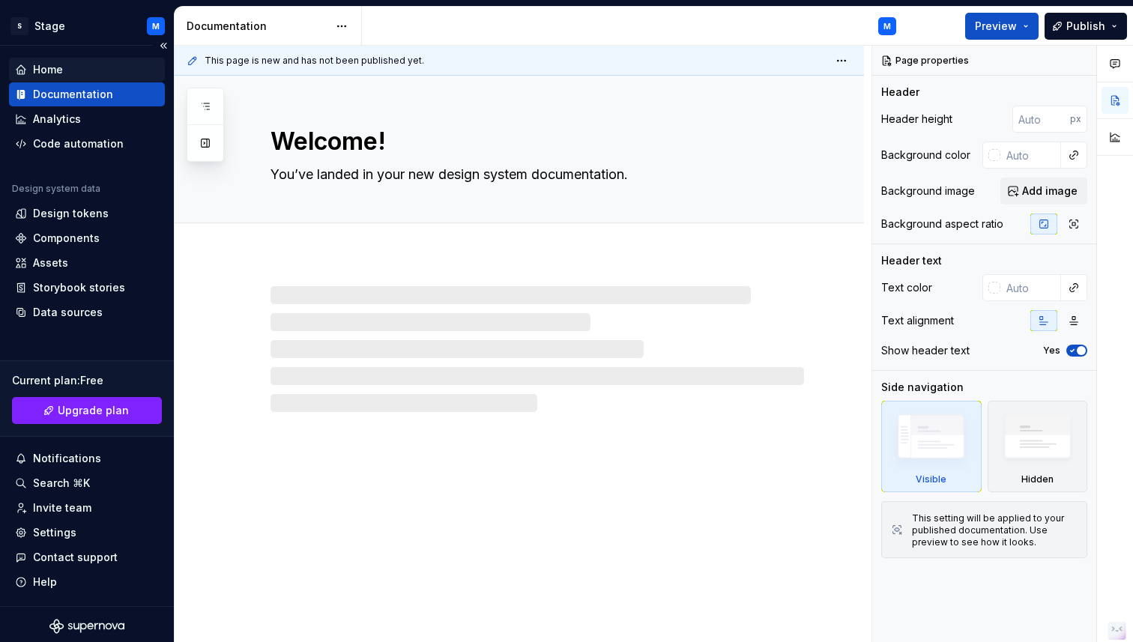
type textarea "*"
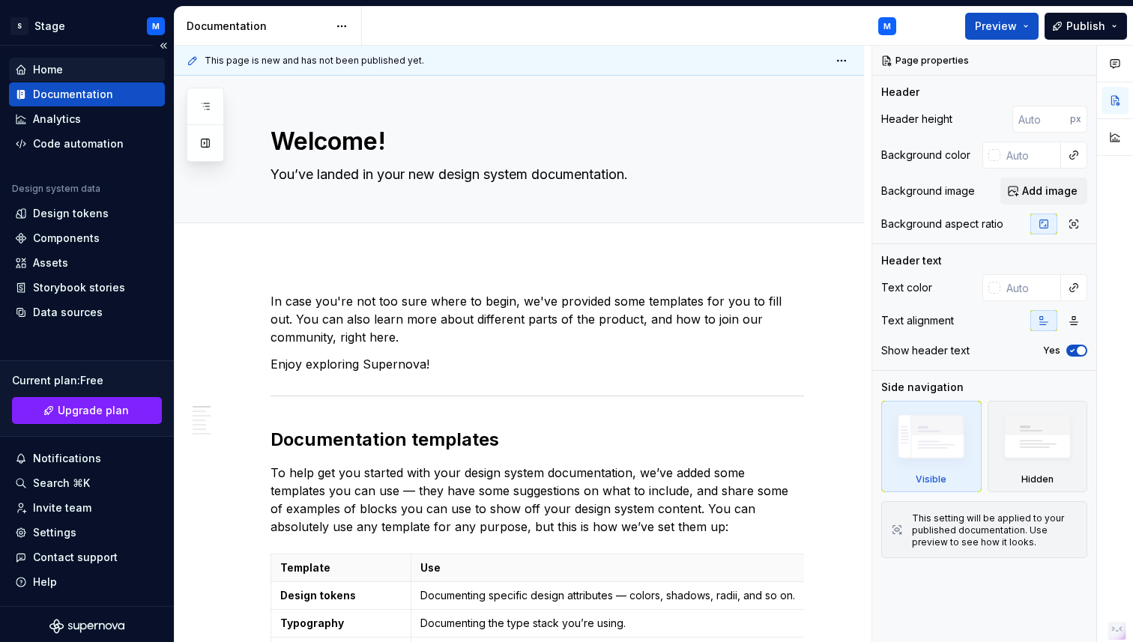
click at [50, 71] on div "Home" at bounding box center [48, 69] width 30 height 15
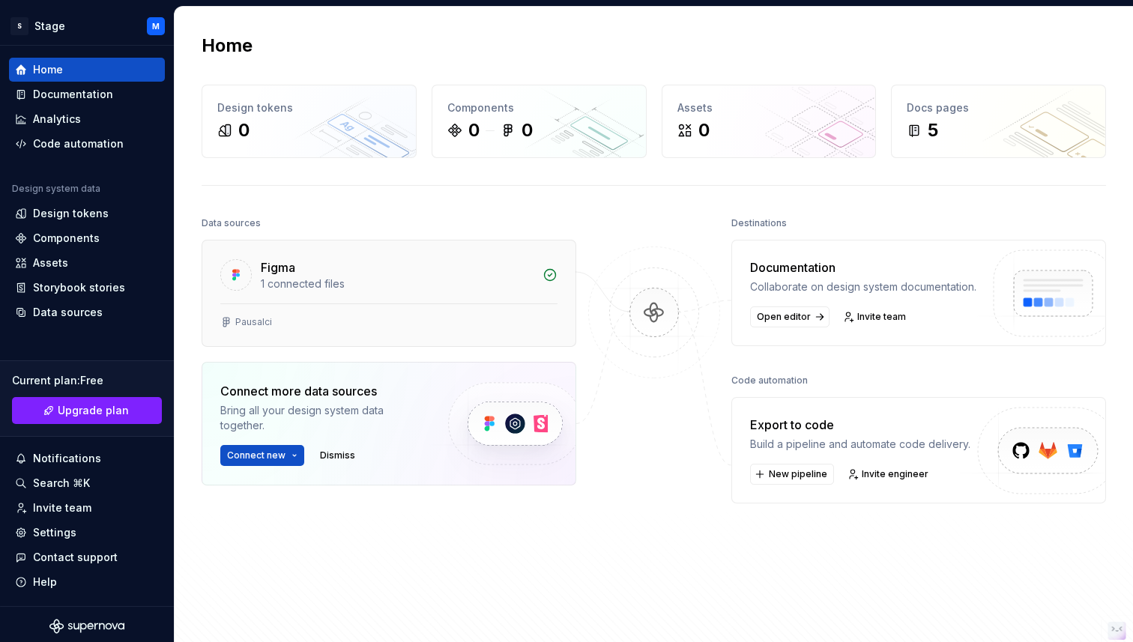
click at [468, 279] on div "1 connected files" at bounding box center [397, 284] width 273 height 15
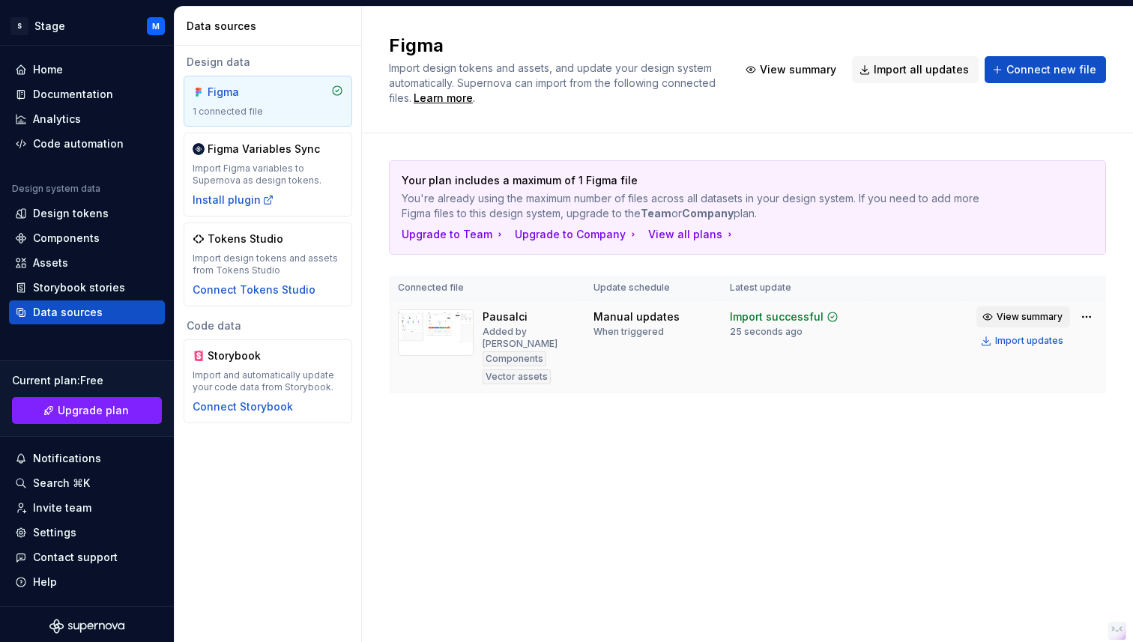
click at [1024, 320] on span "View summary" at bounding box center [1030, 317] width 66 height 12
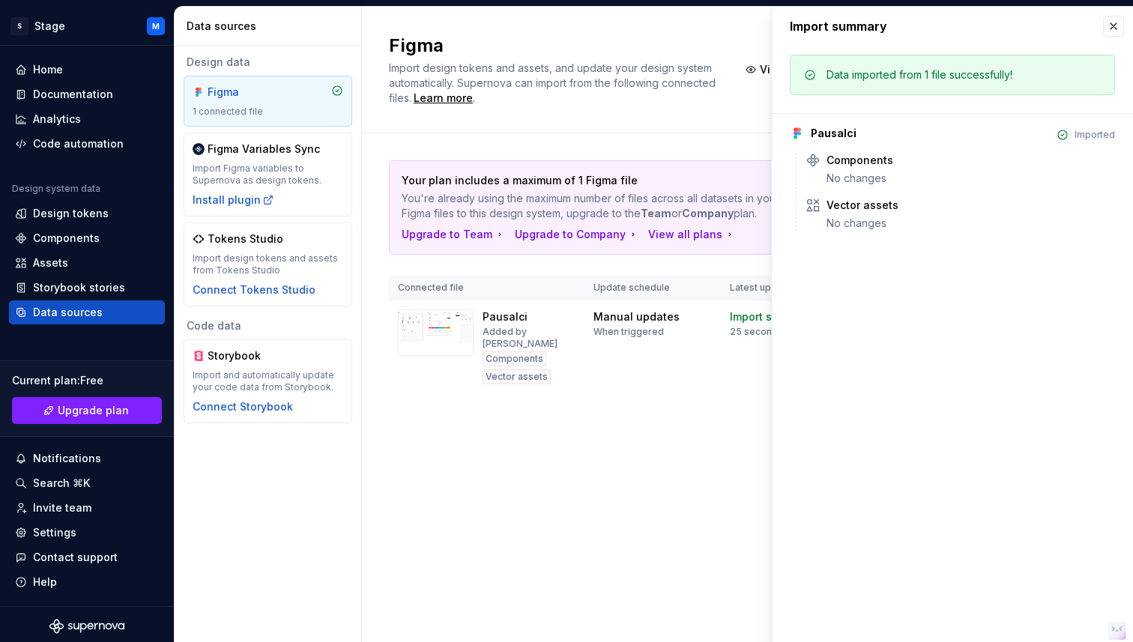
click at [579, 499] on div "Figma Import design tokens and assets, and update your design system automatica…" at bounding box center [747, 324] width 771 height 635
click at [1115, 28] on button "button" at bounding box center [1113, 26] width 21 height 21
